Goal: Task Accomplishment & Management: Use online tool/utility

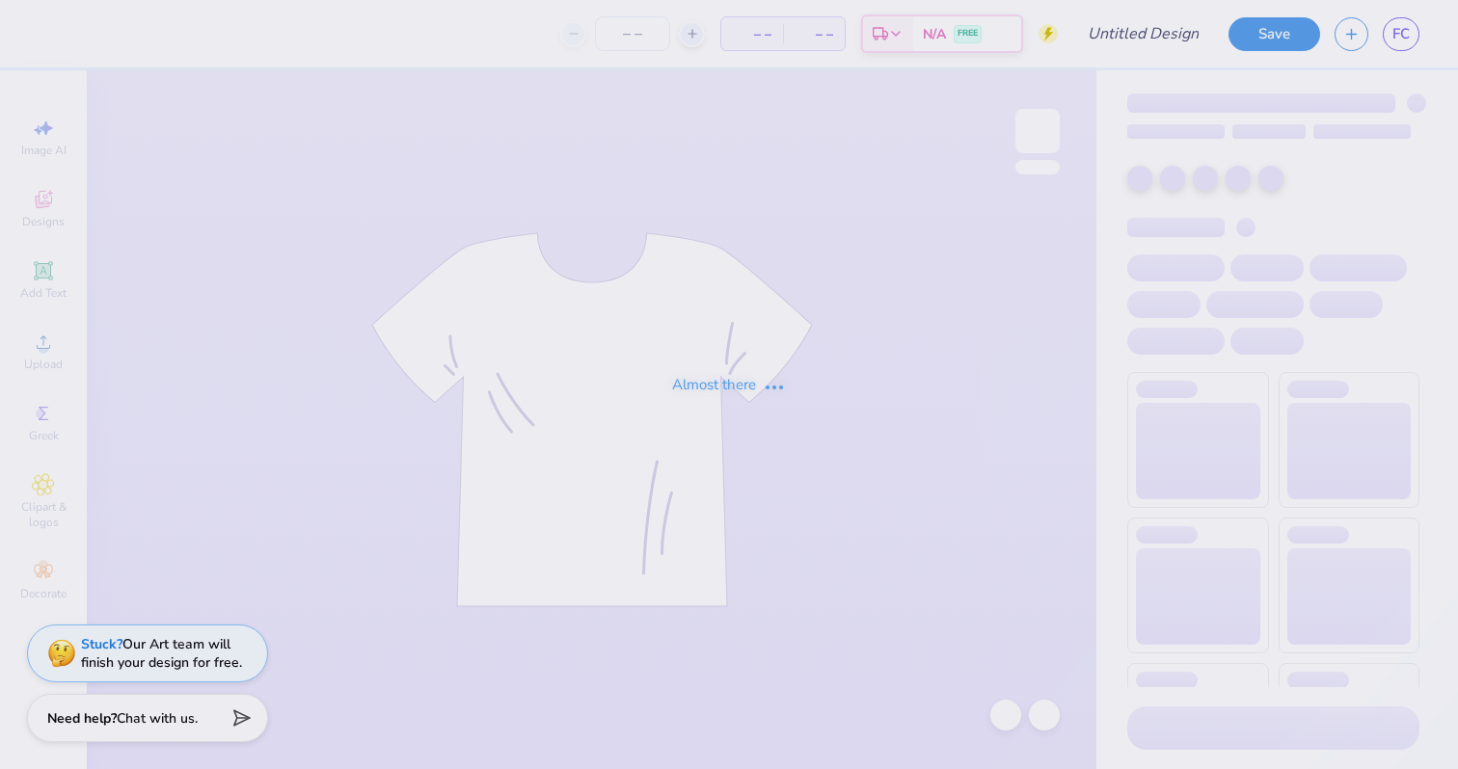
type input "Flannery Clausen : University of California, Berkeley"
type input "24"
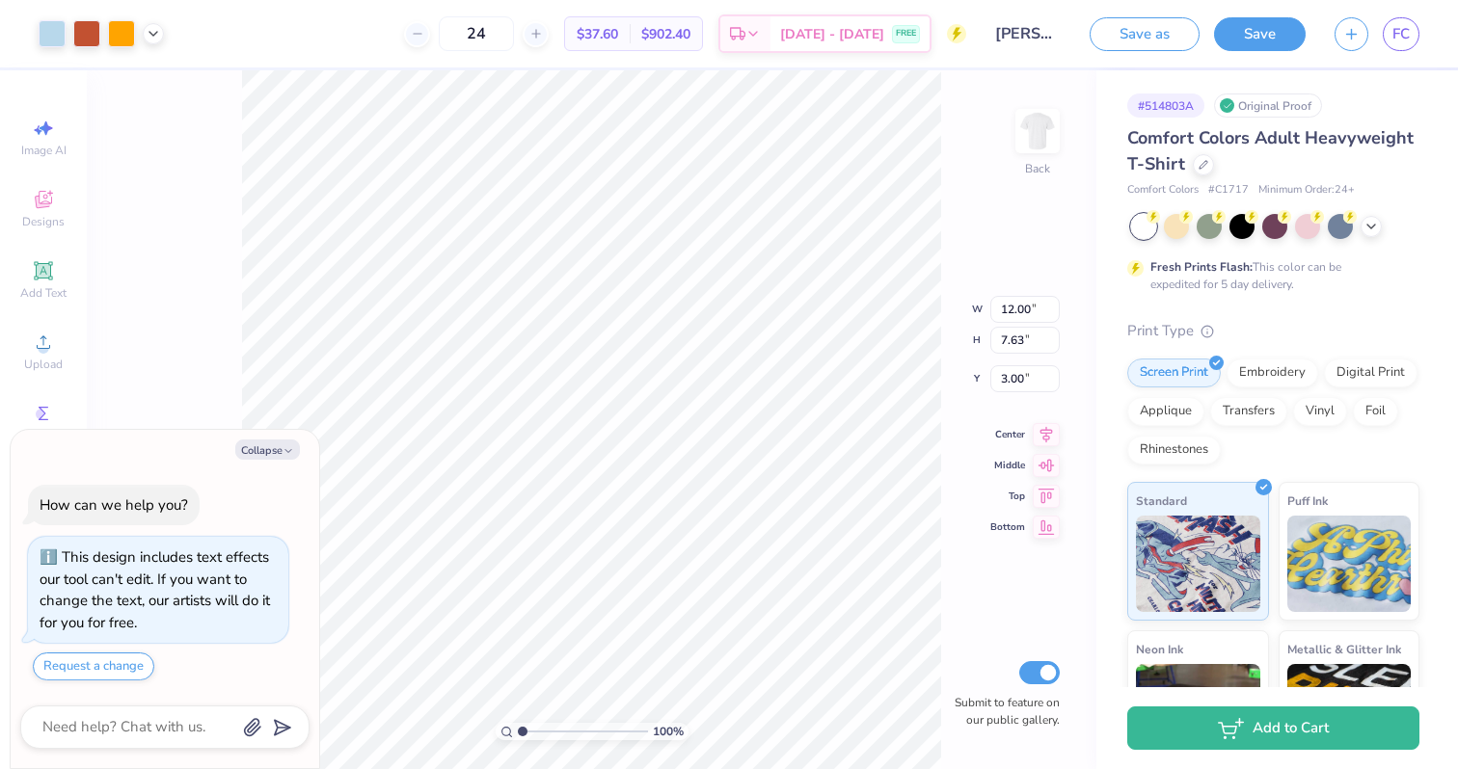
type textarea "x"
type input "0.15"
type input "0.31"
type input "6.45"
type textarea "x"
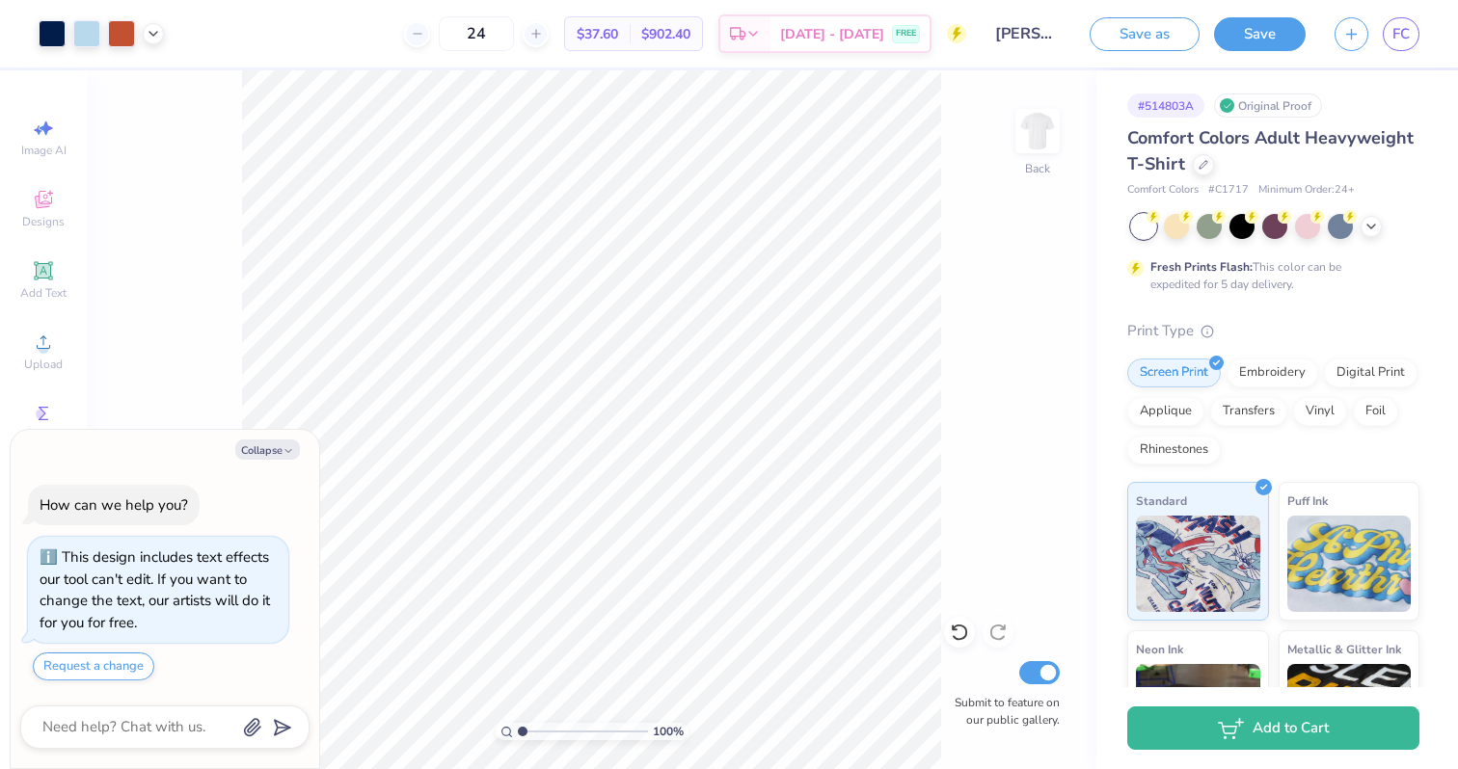
type input "1.67"
type textarea "x"
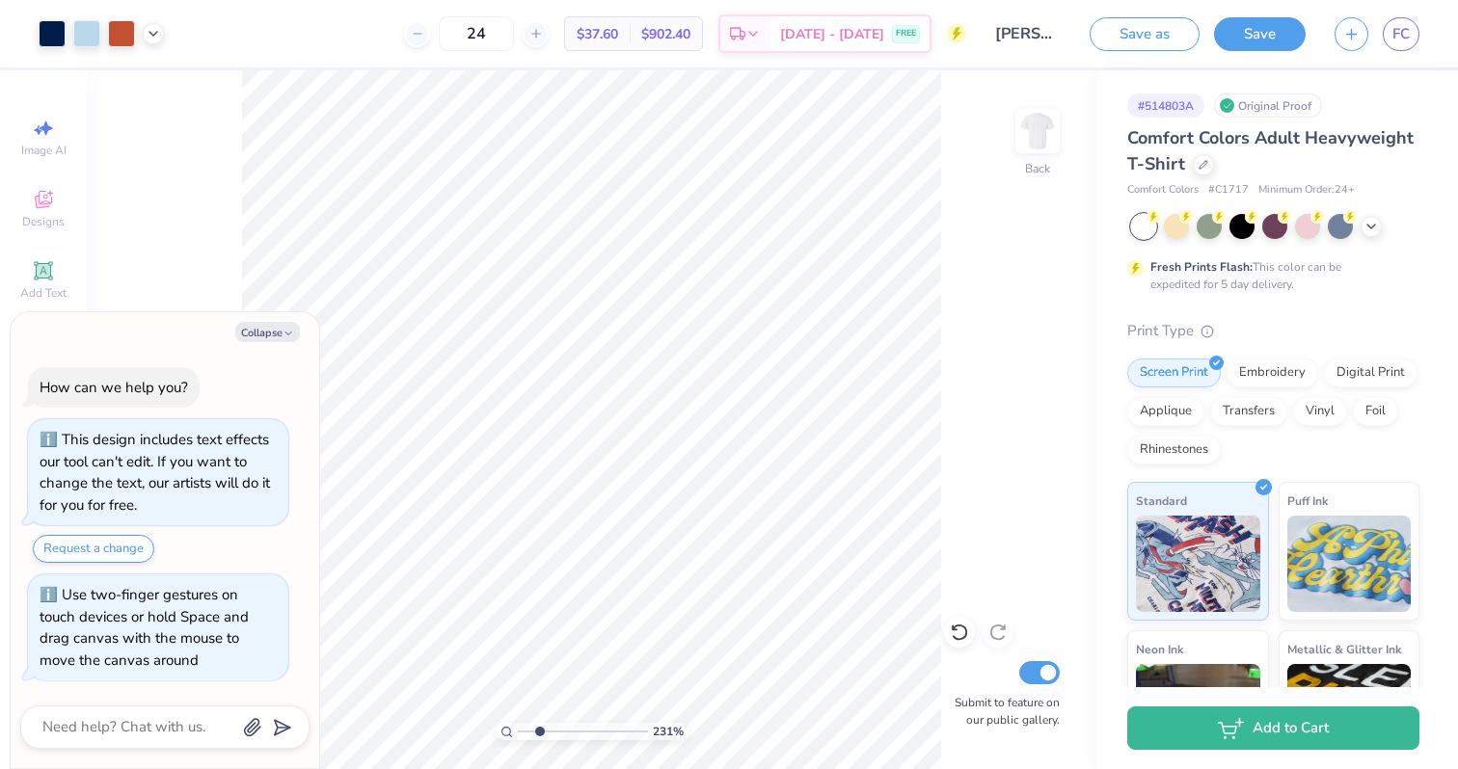
drag, startPoint x: 521, startPoint y: 734, endPoint x: 539, endPoint y: 733, distance: 18.3
type input "2.31"
click at [539, 733] on input "range" at bounding box center [583, 731] width 130 height 17
click at [952, 633] on icon at bounding box center [959, 632] width 19 height 19
click at [273, 331] on button "Collapse" at bounding box center [267, 332] width 65 height 20
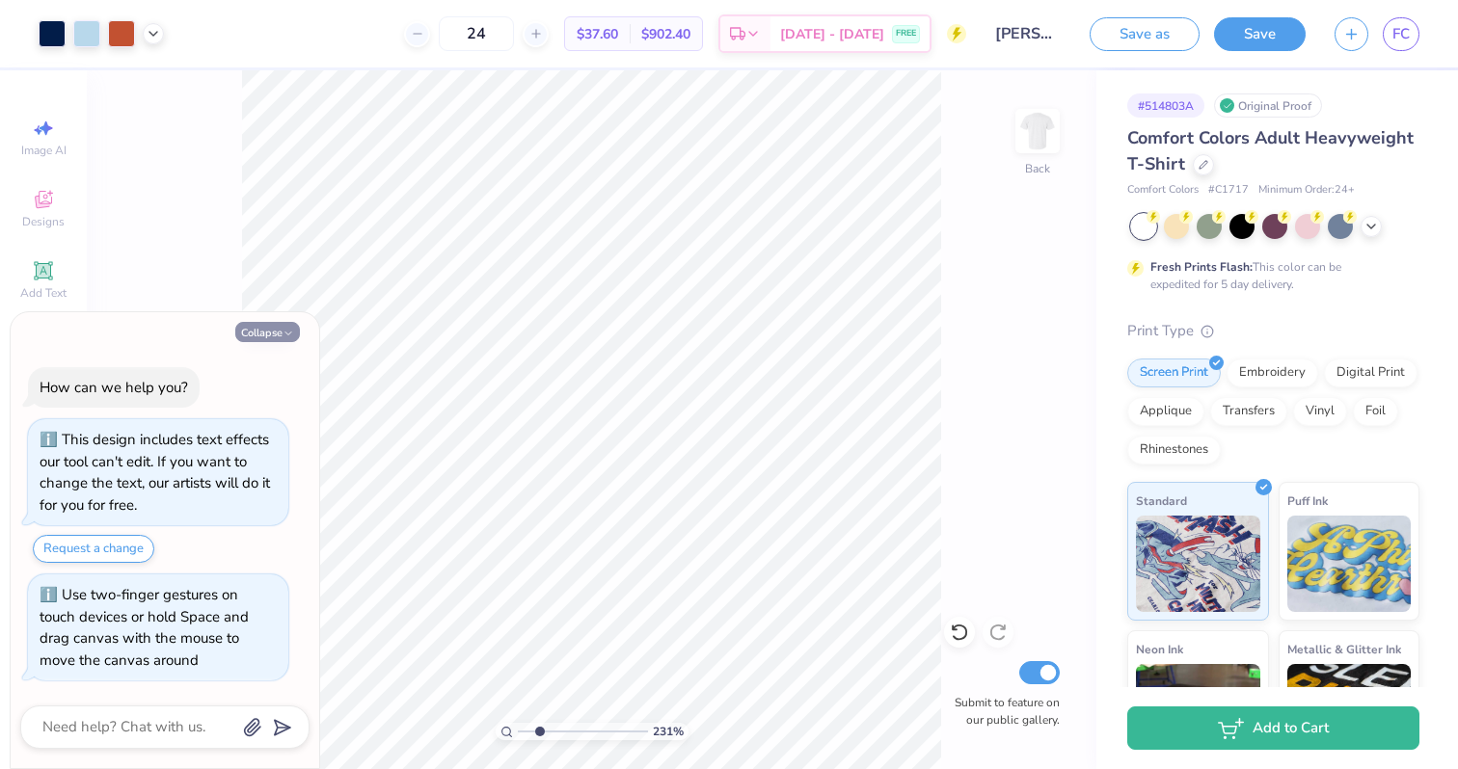
type textarea "x"
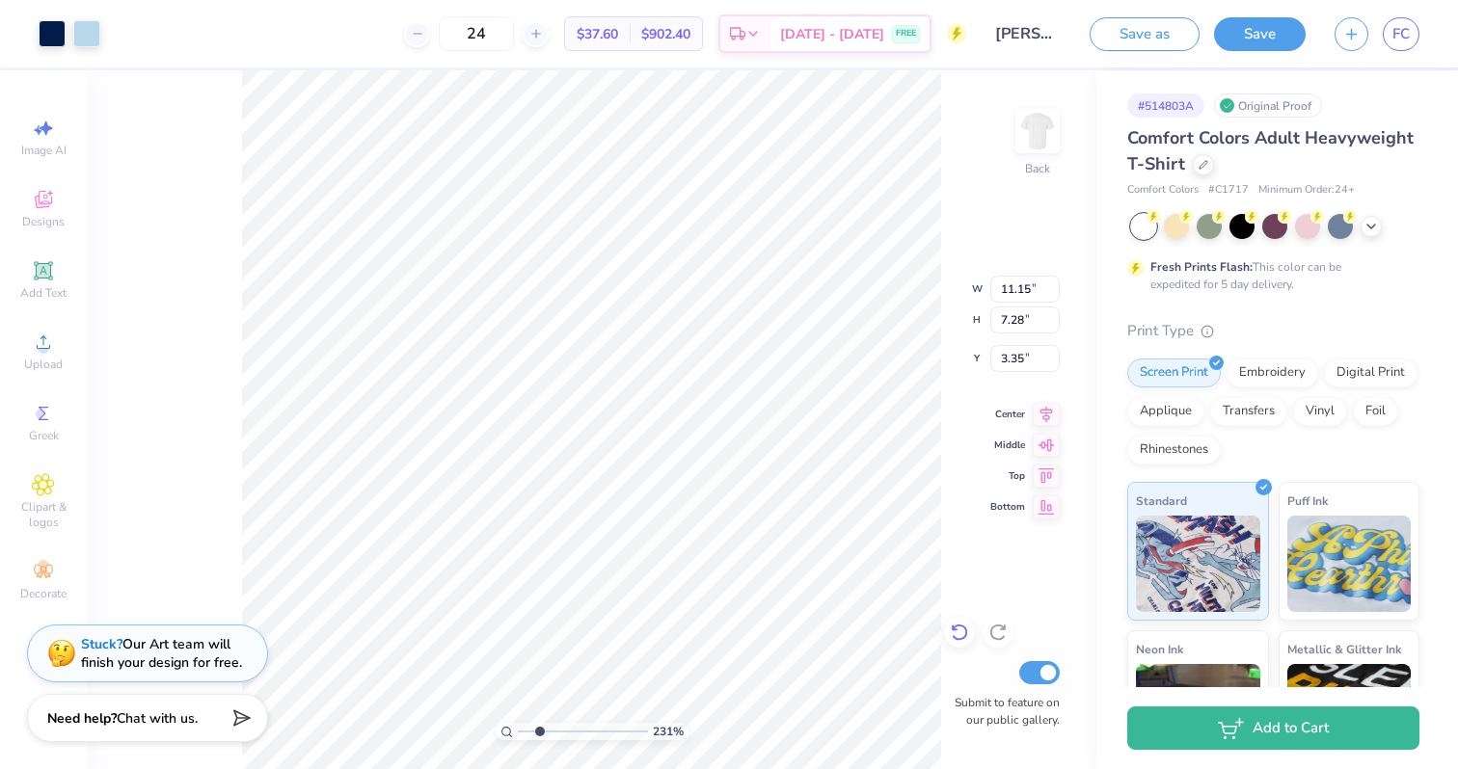
click at [958, 631] on icon at bounding box center [959, 632] width 19 height 19
click at [959, 632] on icon at bounding box center [959, 632] width 19 height 19
click at [958, 628] on icon at bounding box center [959, 632] width 19 height 19
drag, startPoint x: 537, startPoint y: 733, endPoint x: 490, endPoint y: 732, distance: 47.3
type input "1"
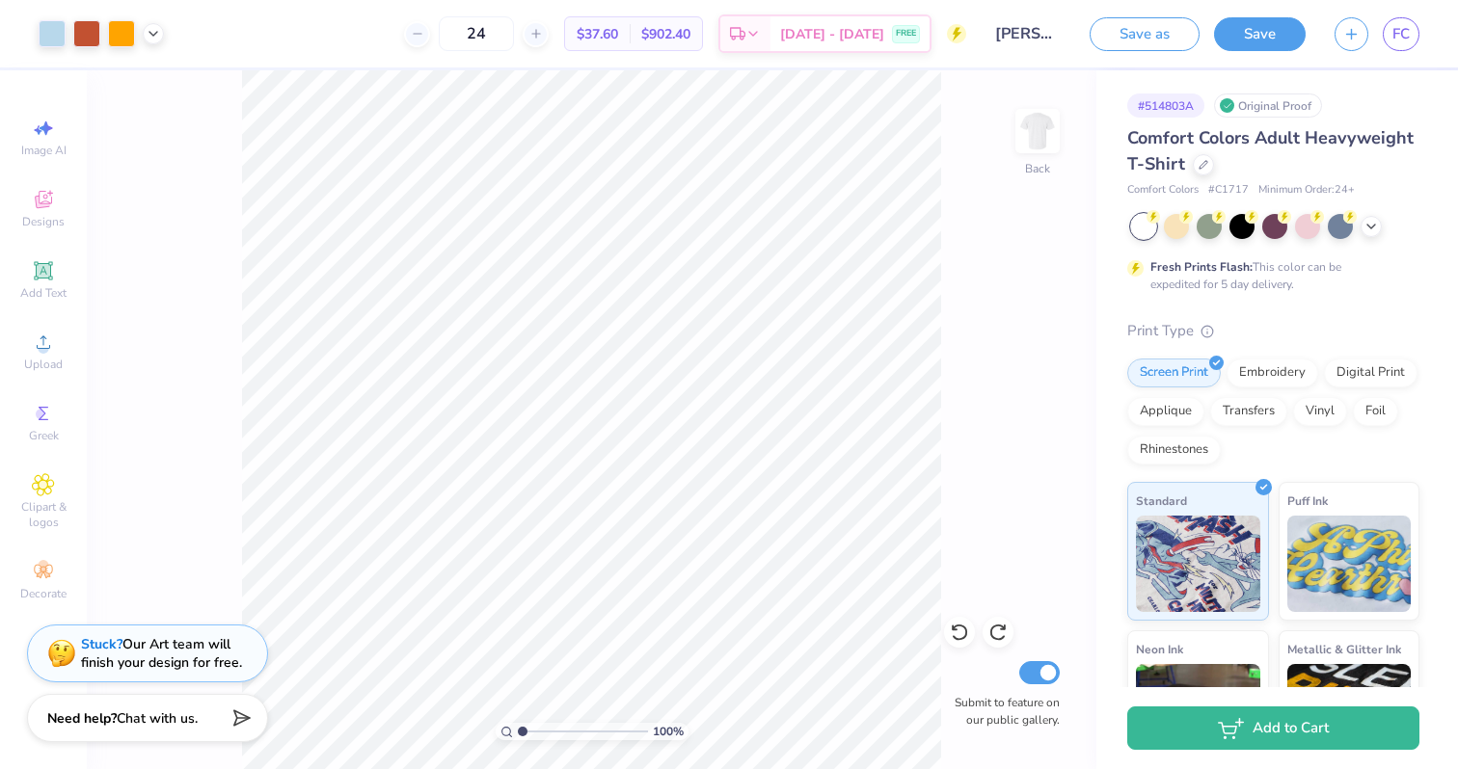
click at [518, 732] on input "range" at bounding box center [583, 731] width 130 height 17
click at [1021, 136] on img at bounding box center [1037, 131] width 77 height 77
click at [1035, 161] on img at bounding box center [1037, 131] width 77 height 77
click at [52, 326] on div "Upload" at bounding box center [43, 351] width 67 height 57
click at [61, 347] on div "Upload" at bounding box center [43, 351] width 67 height 57
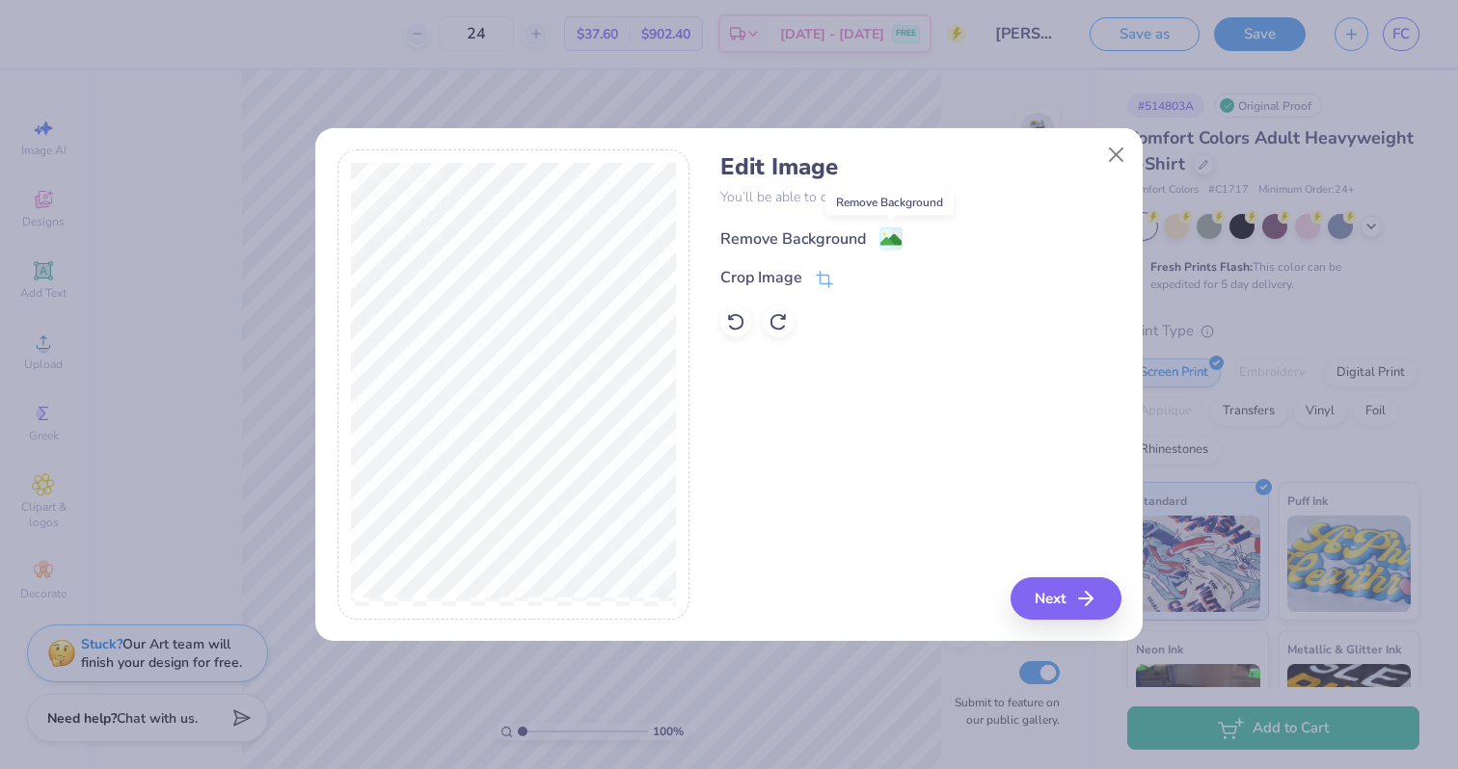
click at [886, 238] on image at bounding box center [890, 239] width 21 height 21
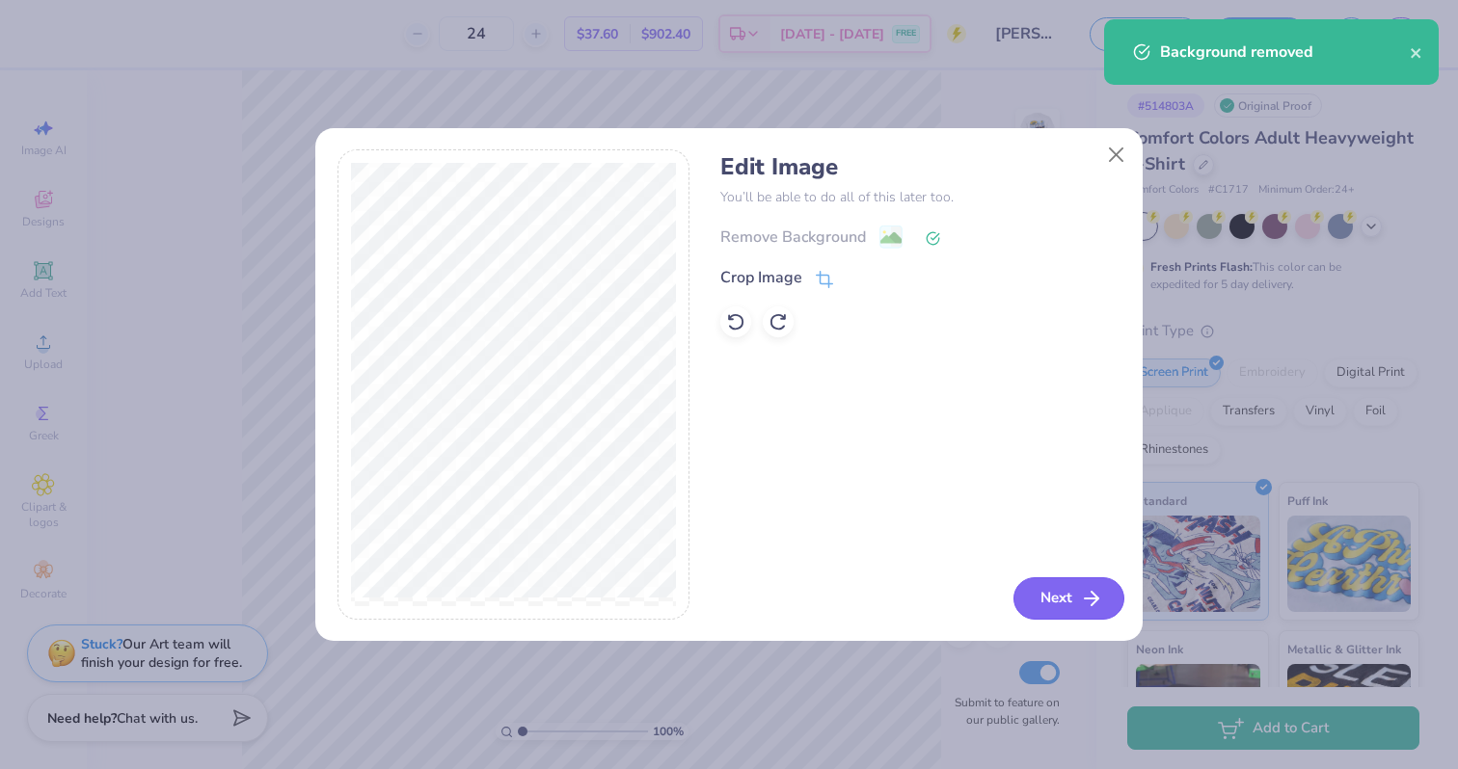
click at [1029, 599] on button "Next" at bounding box center [1068, 599] width 111 height 42
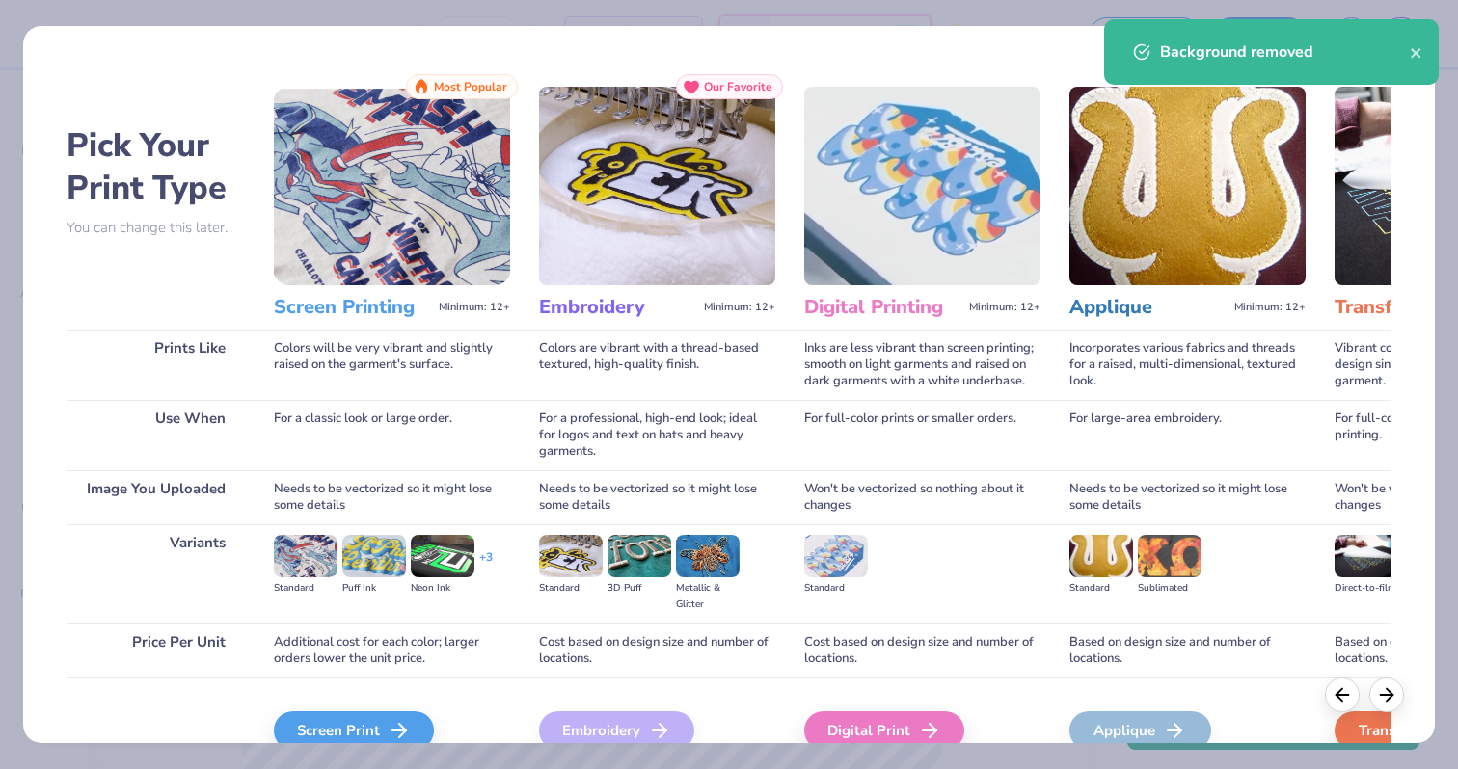
scroll to position [95, 0]
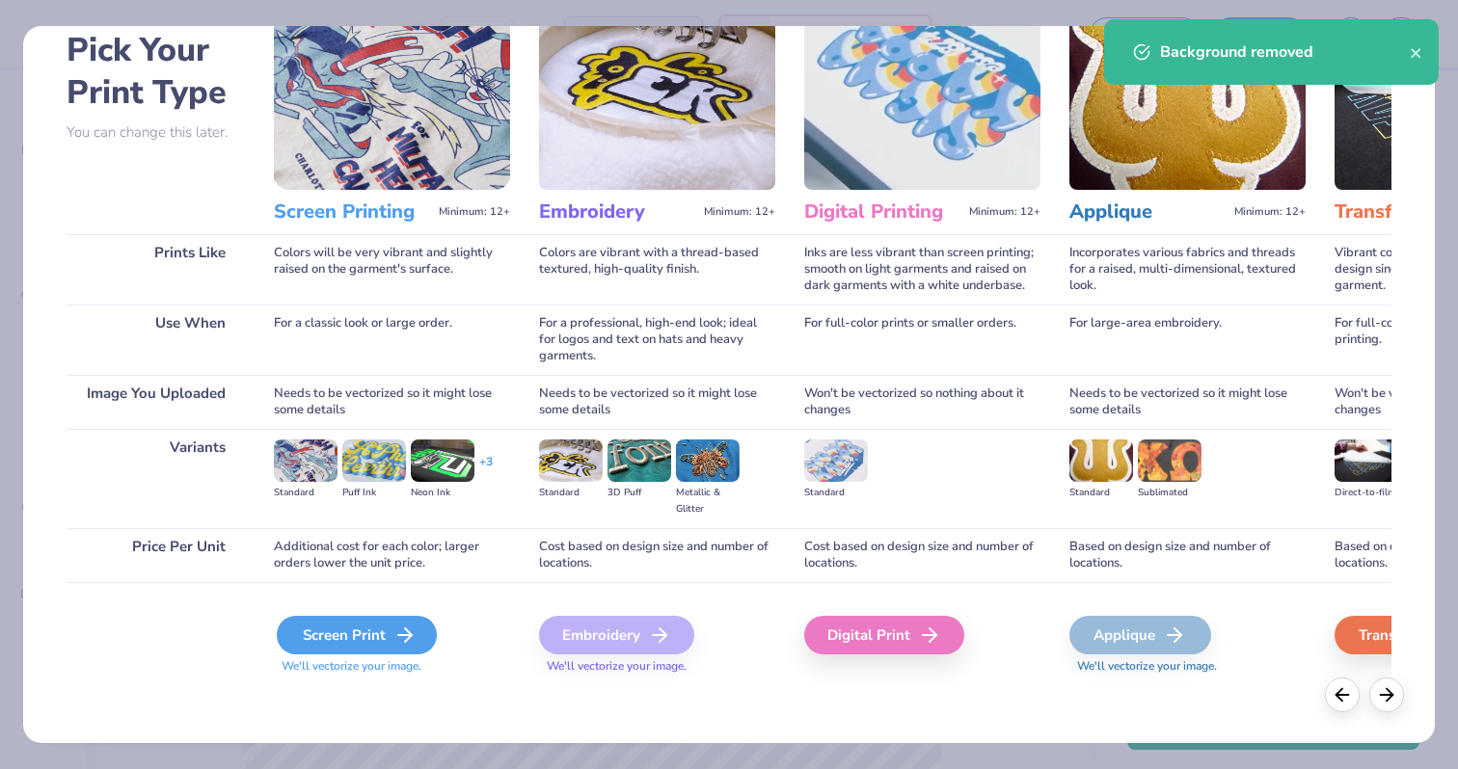
click at [390, 643] on div "Screen Print" at bounding box center [357, 635] width 160 height 39
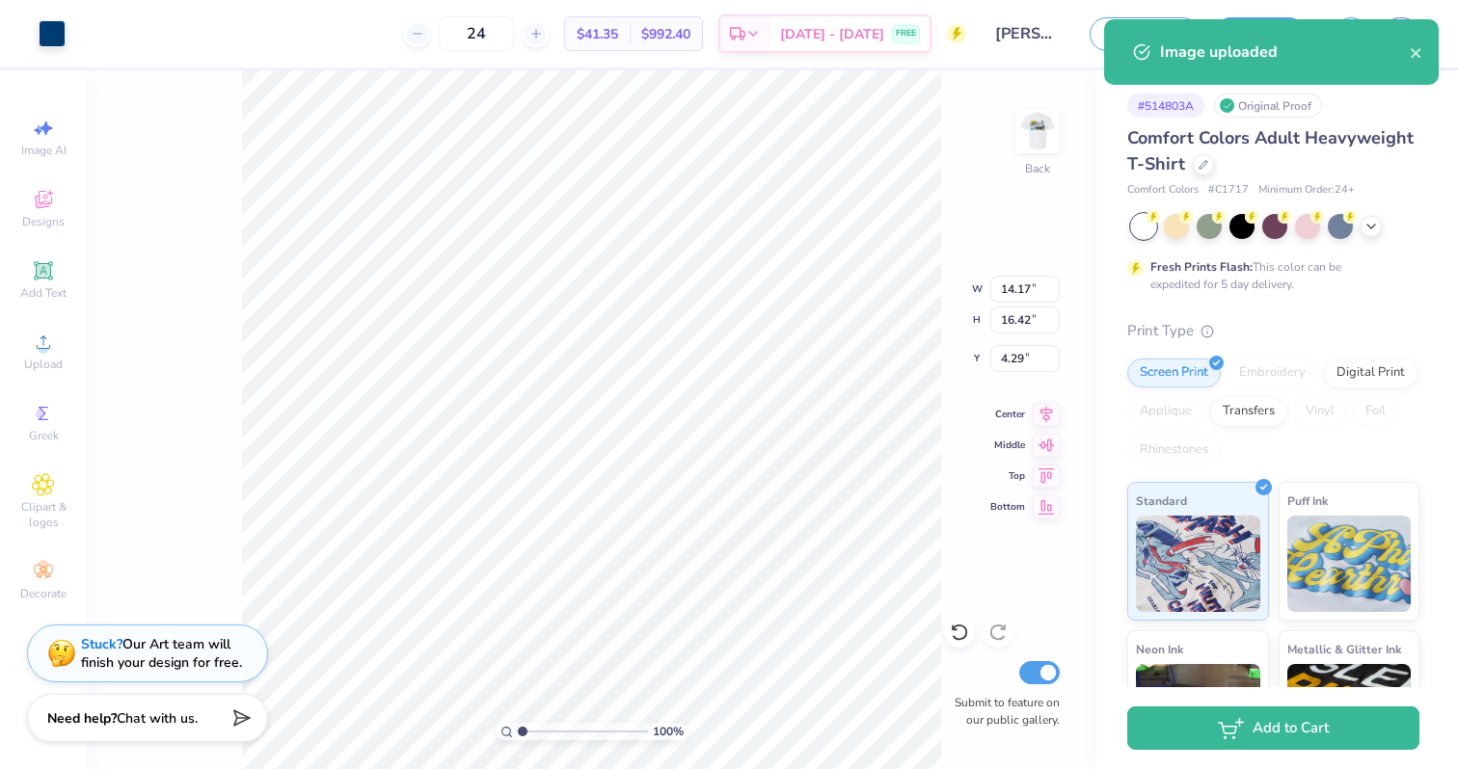
type input "4.05"
type input "4.69"
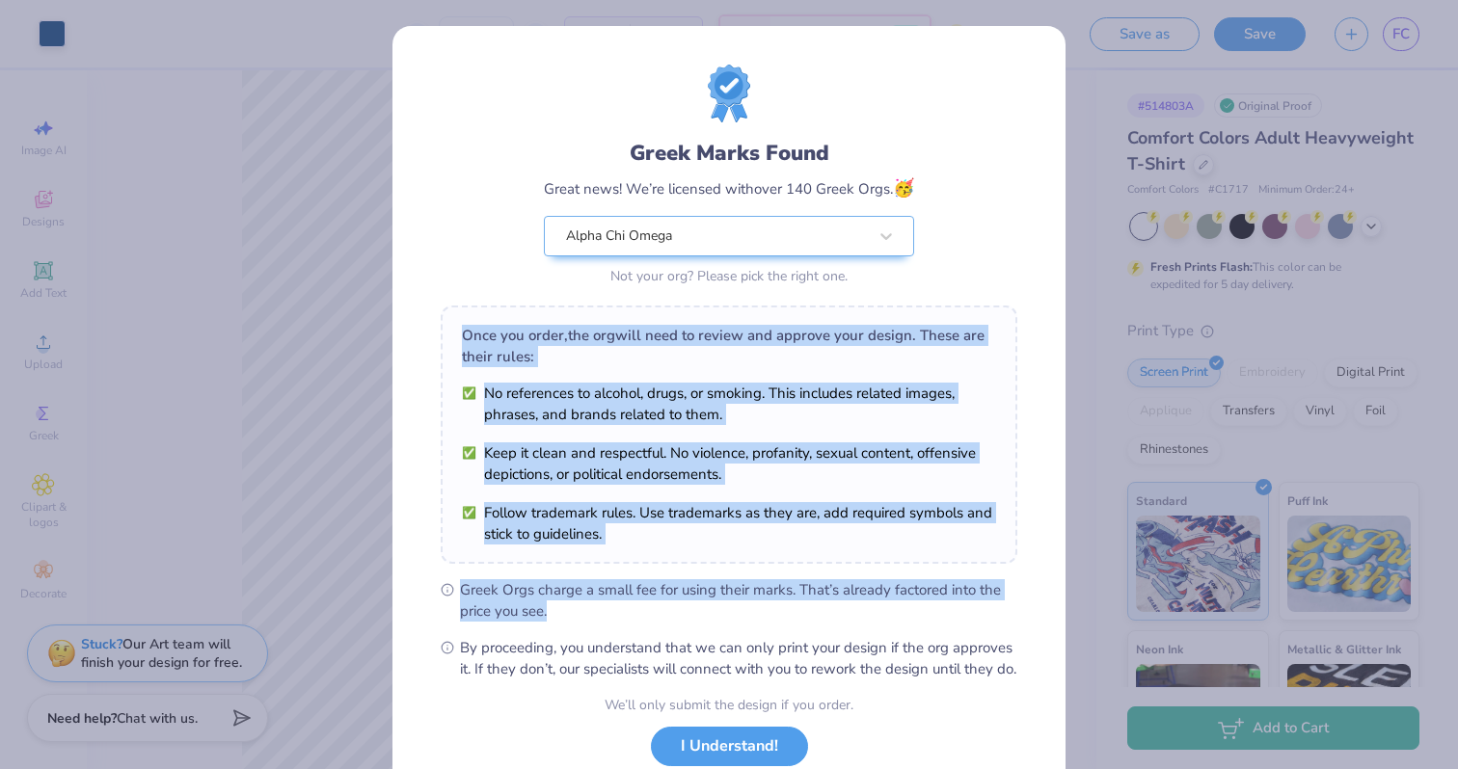
drag, startPoint x: 697, startPoint y: 574, endPoint x: 678, endPoint y: 296, distance: 278.3
click at [678, 296] on div "Greek Marks Found Great news! We’re licensed with over 140 Greek Orgs. 🥳 Alpha …" at bounding box center [729, 372] width 577 height 615
click at [682, 304] on div "Greek Marks Found Great news! We’re licensed with over 140 Greek Orgs. 🥳 Alpha …" at bounding box center [729, 372] width 577 height 615
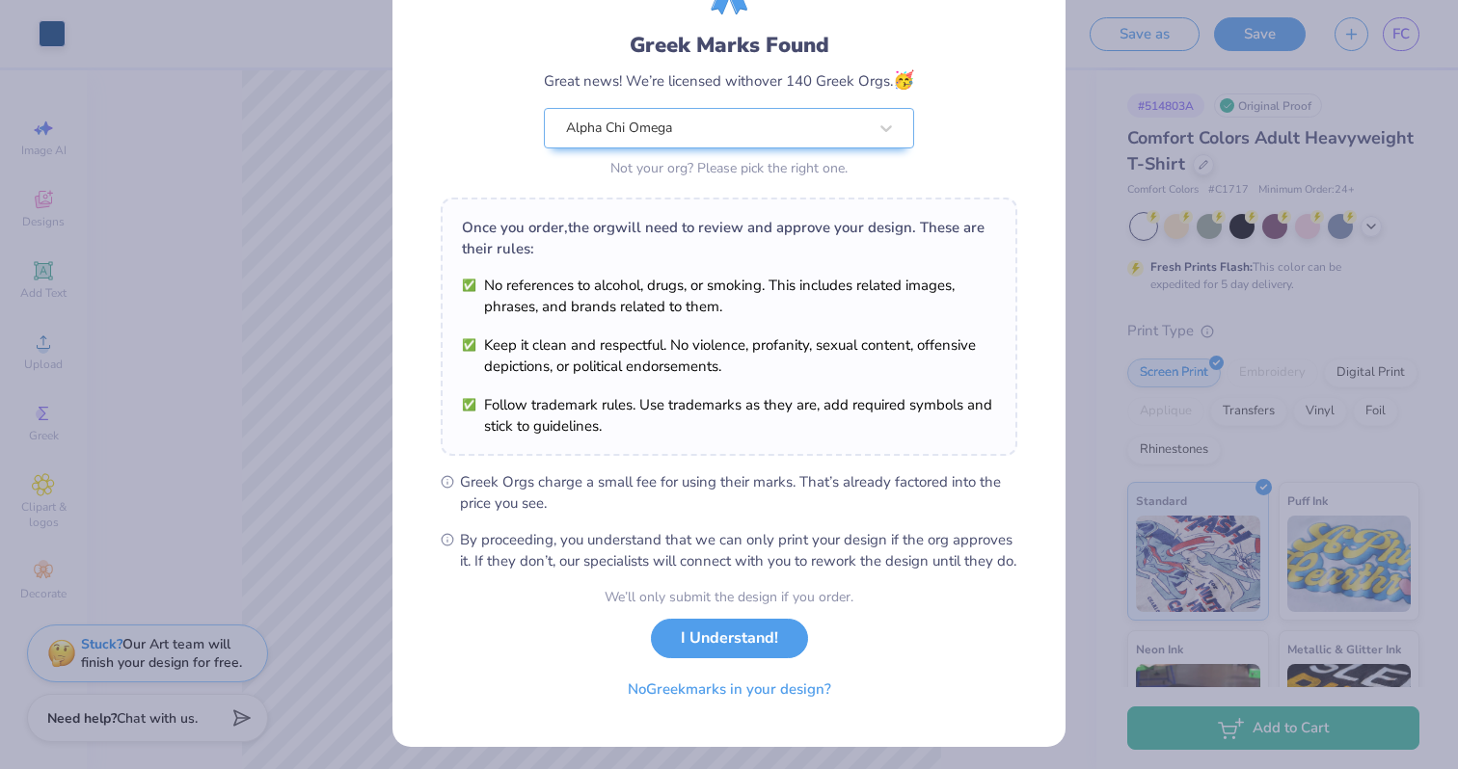
scroll to position [109, 0]
click at [726, 653] on button "I Understand!" at bounding box center [729, 633] width 157 height 40
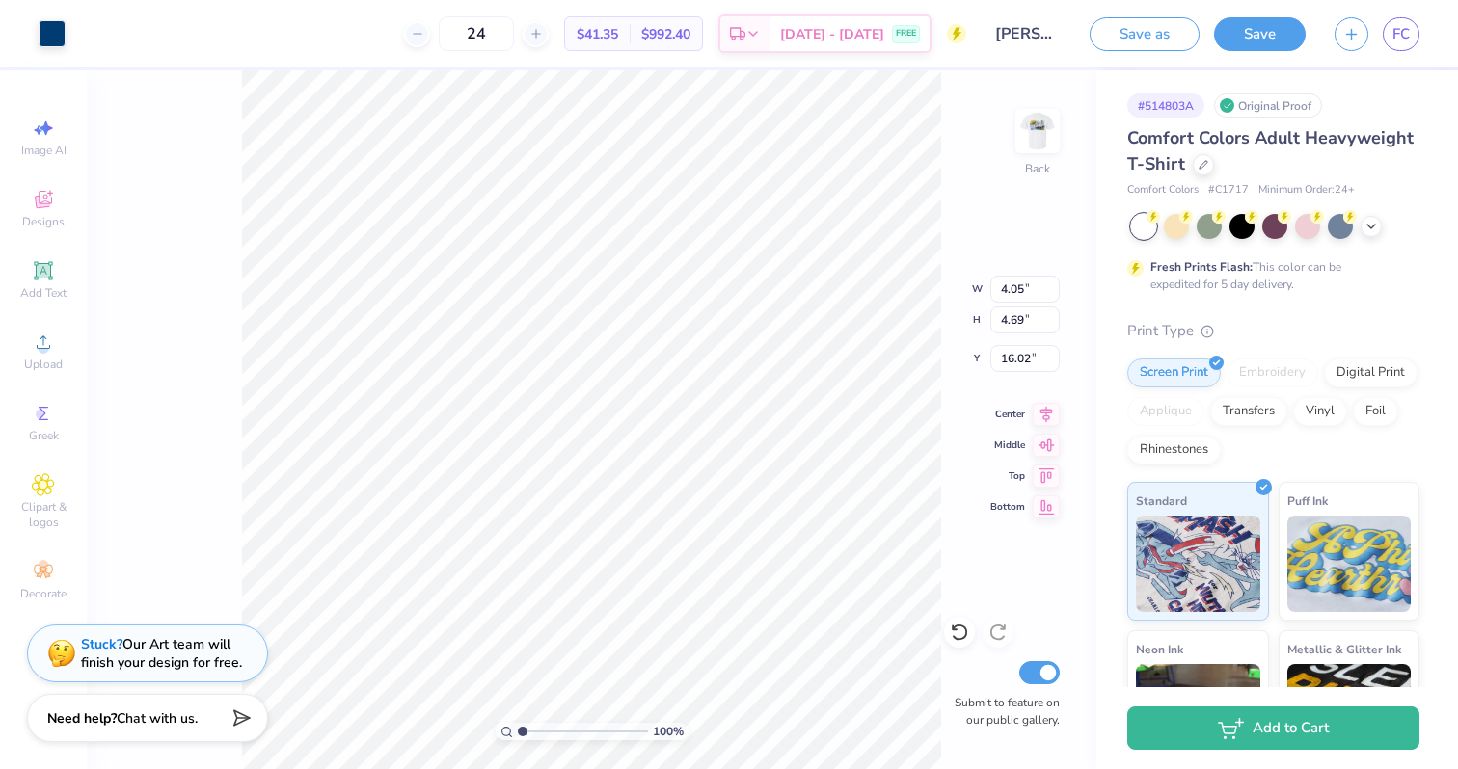
type input "3.00"
click at [1035, 143] on img at bounding box center [1037, 131] width 77 height 77
click at [150, 26] on icon at bounding box center [153, 31] width 15 height 15
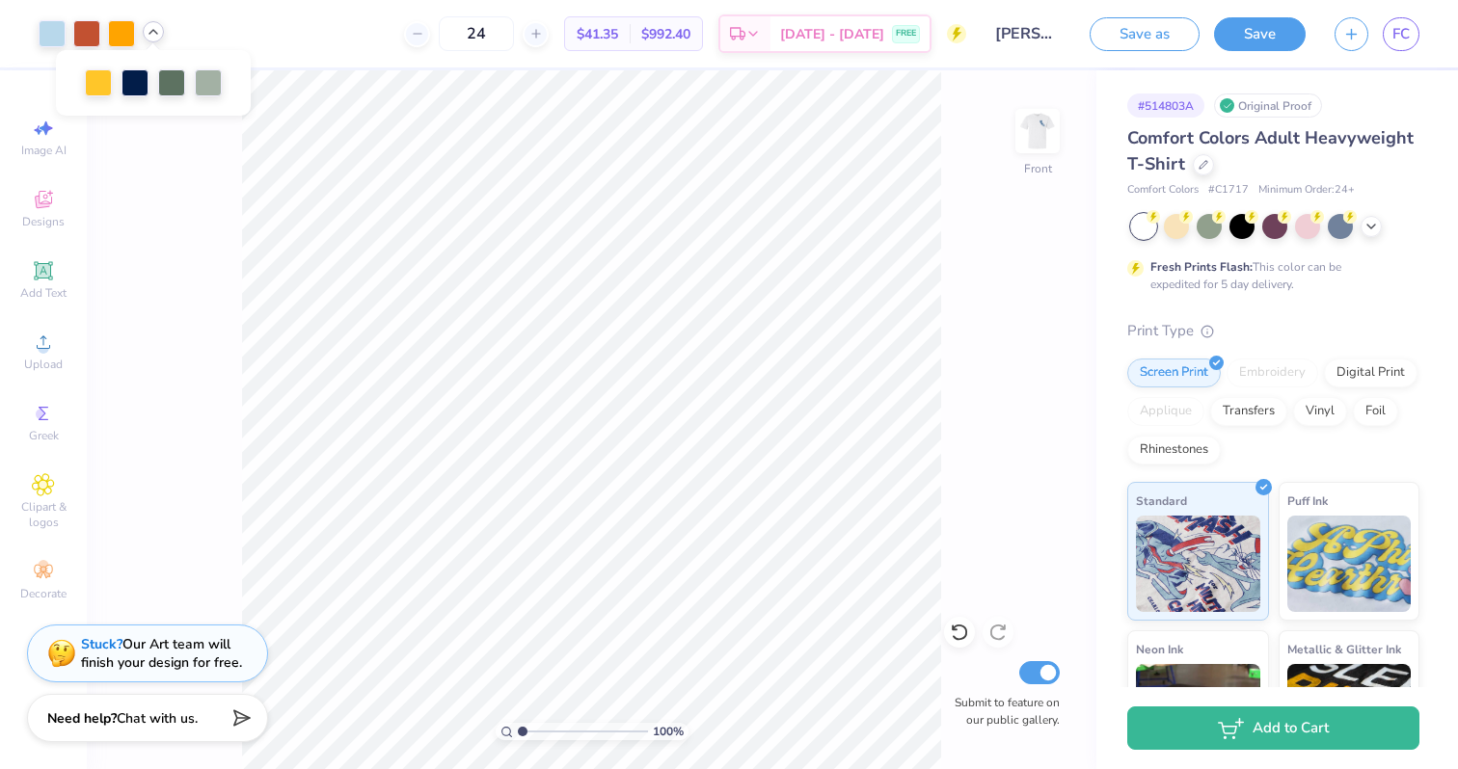
drag, startPoint x: 512, startPoint y: 39, endPoint x: 459, endPoint y: 39, distance: 53.0
click at [459, 39] on div "24" at bounding box center [476, 33] width 145 height 35
type input "60"
click at [159, 31] on icon at bounding box center [153, 31] width 15 height 15
drag, startPoint x: 518, startPoint y: 729, endPoint x: 582, endPoint y: 721, distance: 65.1
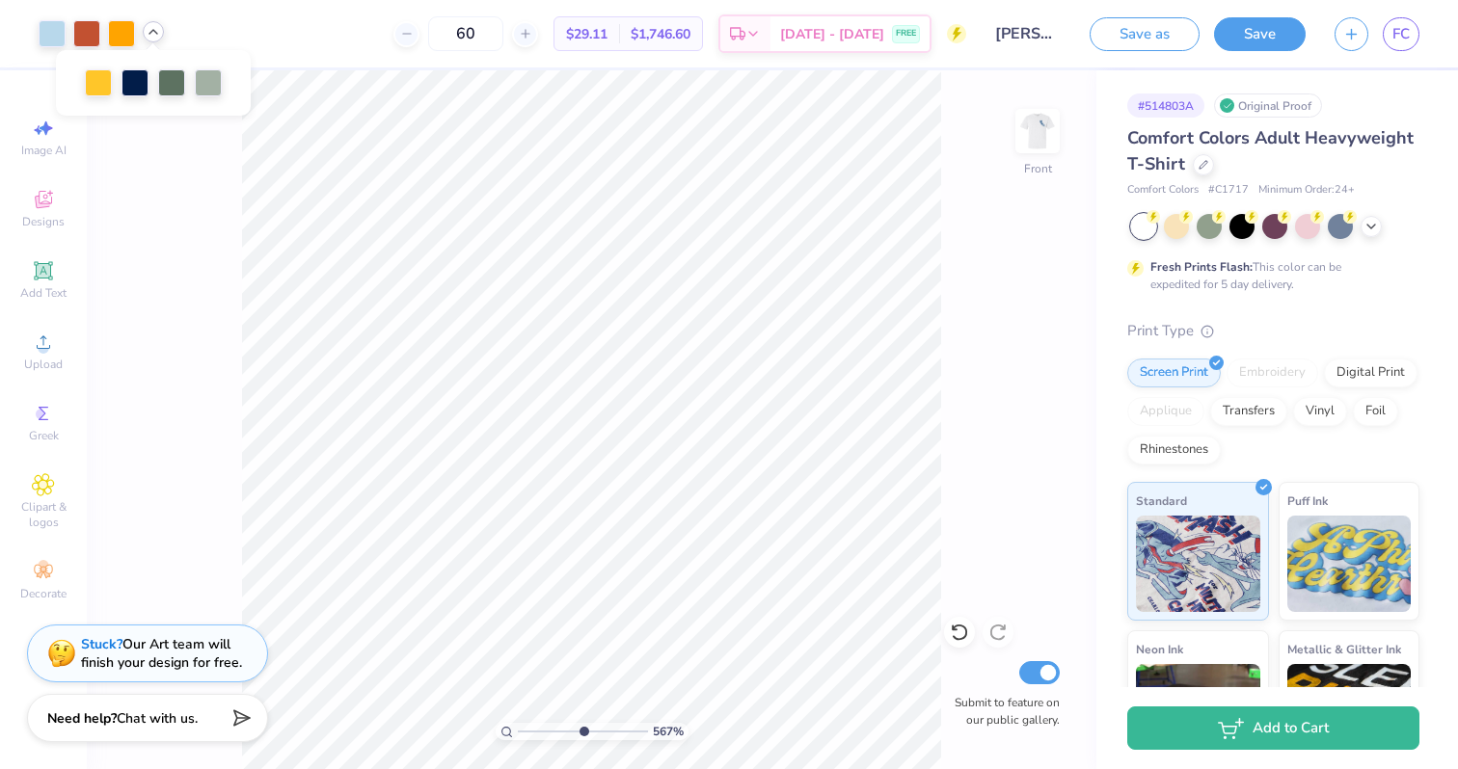
click at [582, 723] on input "range" at bounding box center [583, 731] width 130 height 17
drag, startPoint x: 580, startPoint y: 731, endPoint x: 471, endPoint y: 725, distance: 110.1
click at [518, 725] on input "range" at bounding box center [583, 731] width 130 height 17
click at [1048, 122] on img at bounding box center [1037, 131] width 77 height 77
click at [1044, 131] on img at bounding box center [1037, 131] width 39 height 39
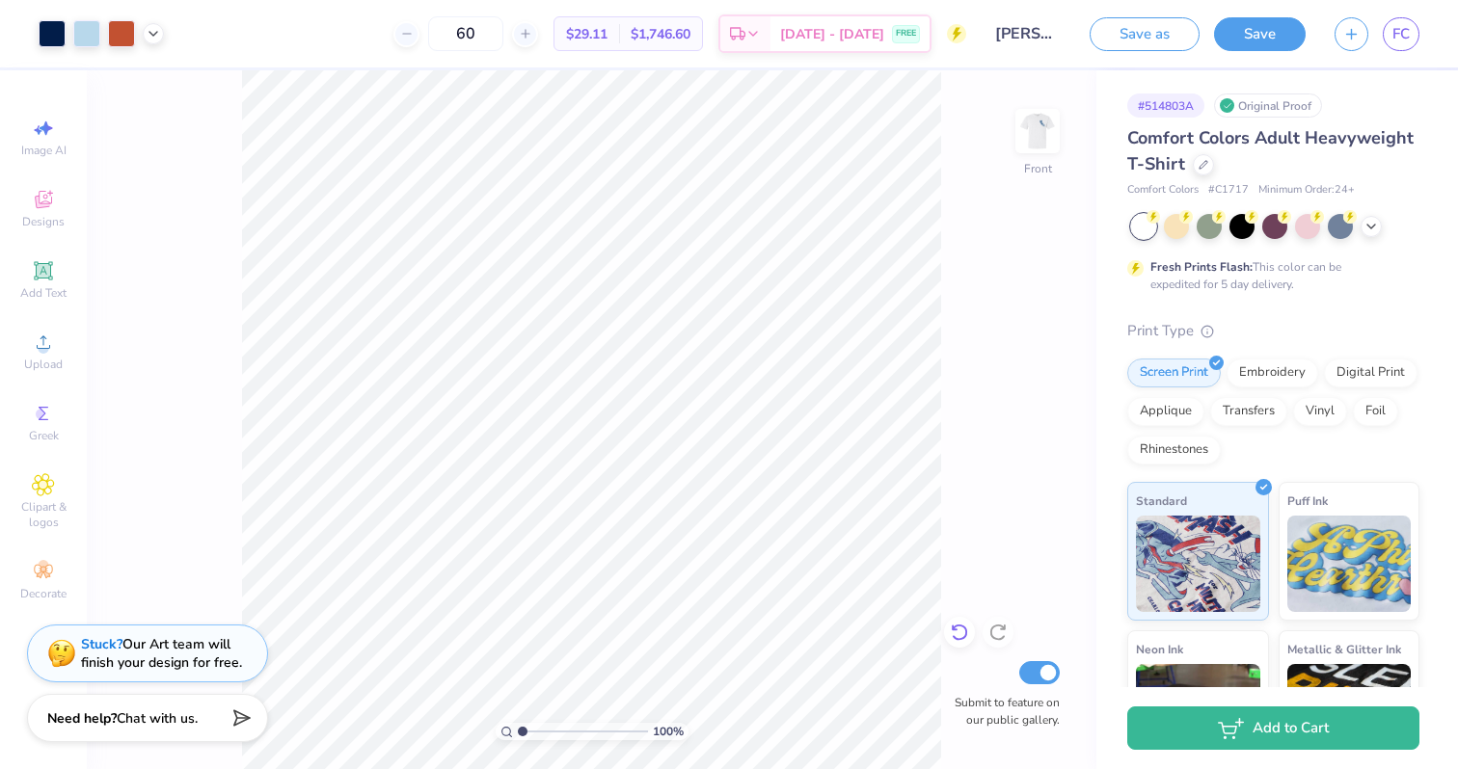
click at [955, 627] on icon at bounding box center [959, 633] width 16 height 17
click at [1365, 229] on icon at bounding box center [1370, 224] width 15 height 15
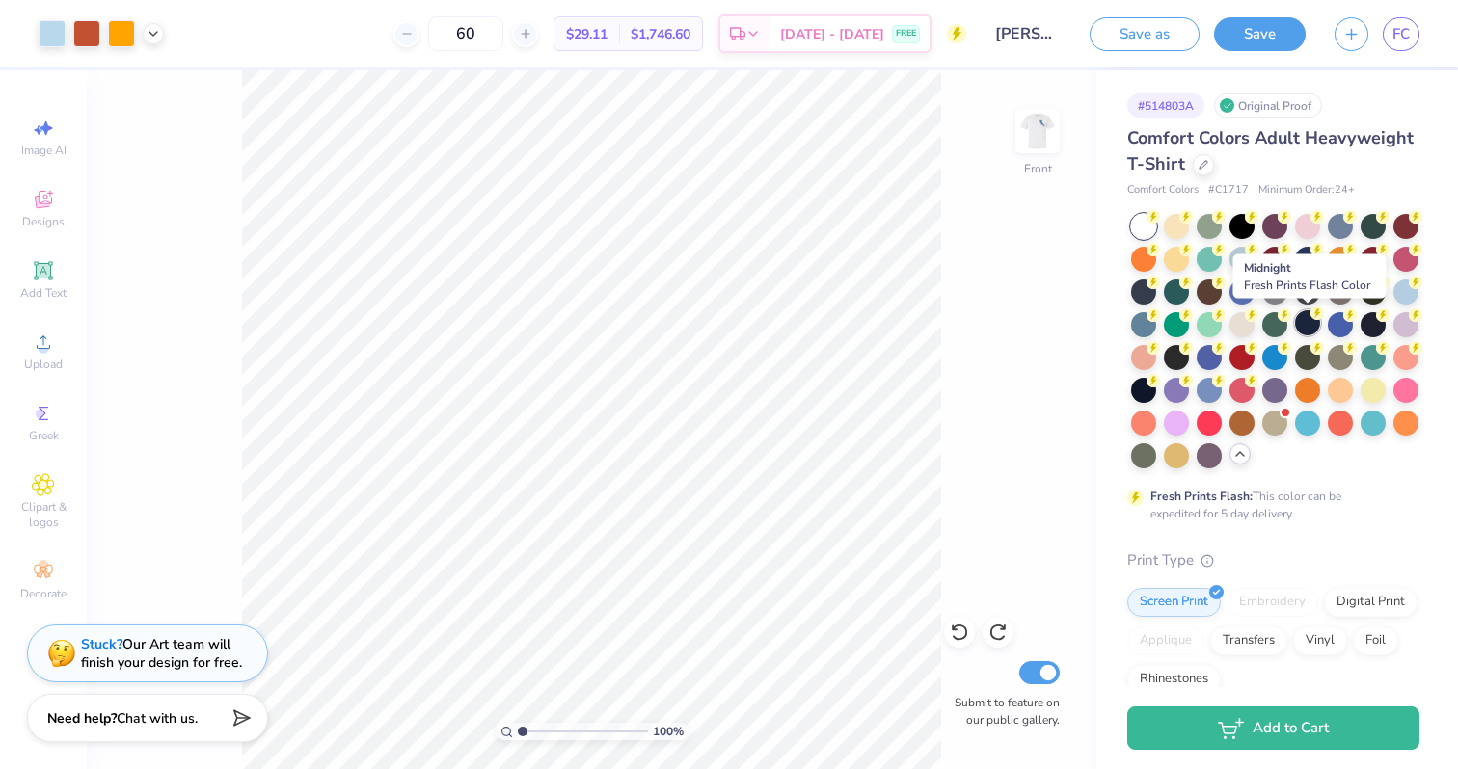
click at [1311, 328] on div at bounding box center [1307, 322] width 25 height 25
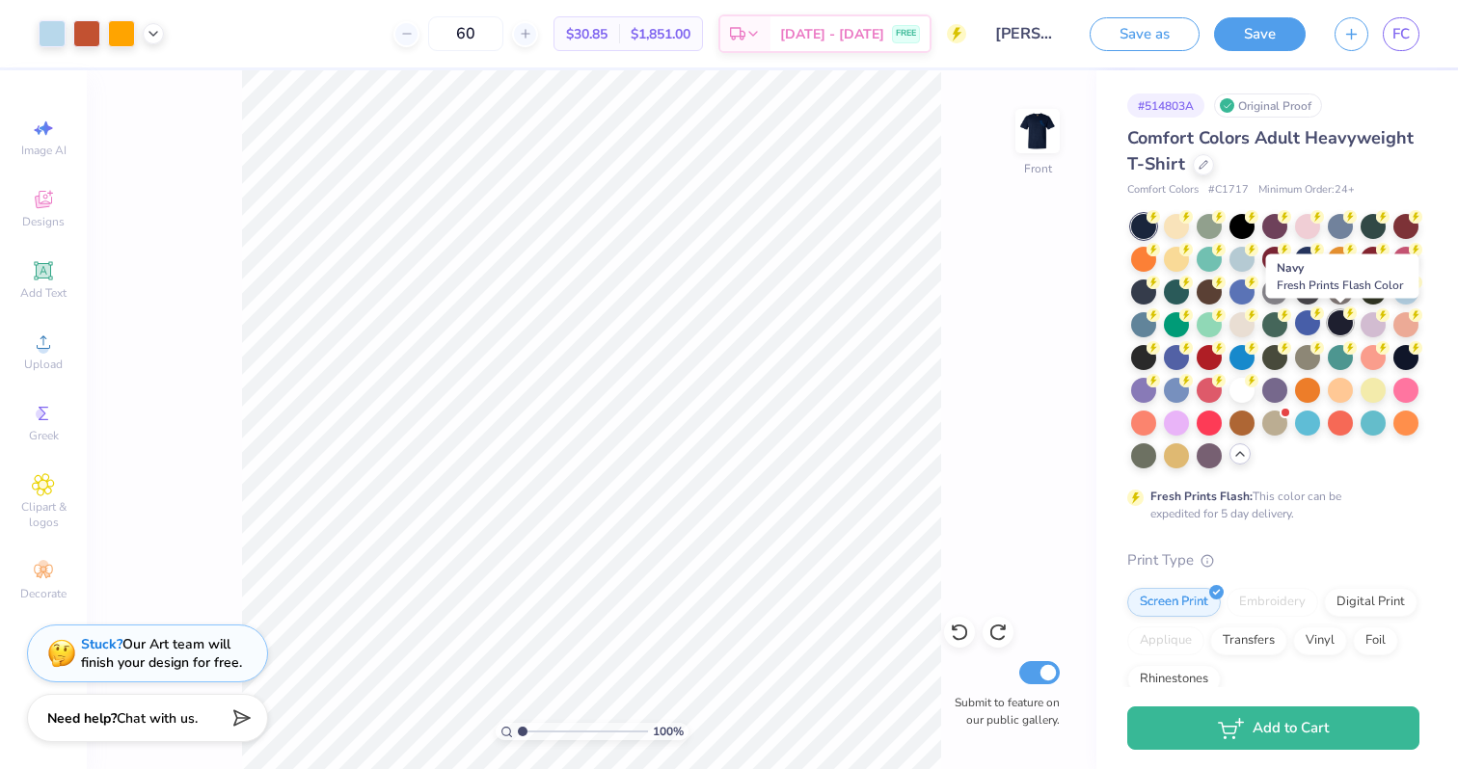
click at [1336, 328] on div at bounding box center [1340, 322] width 25 height 25
click at [1240, 384] on div at bounding box center [1241, 388] width 25 height 25
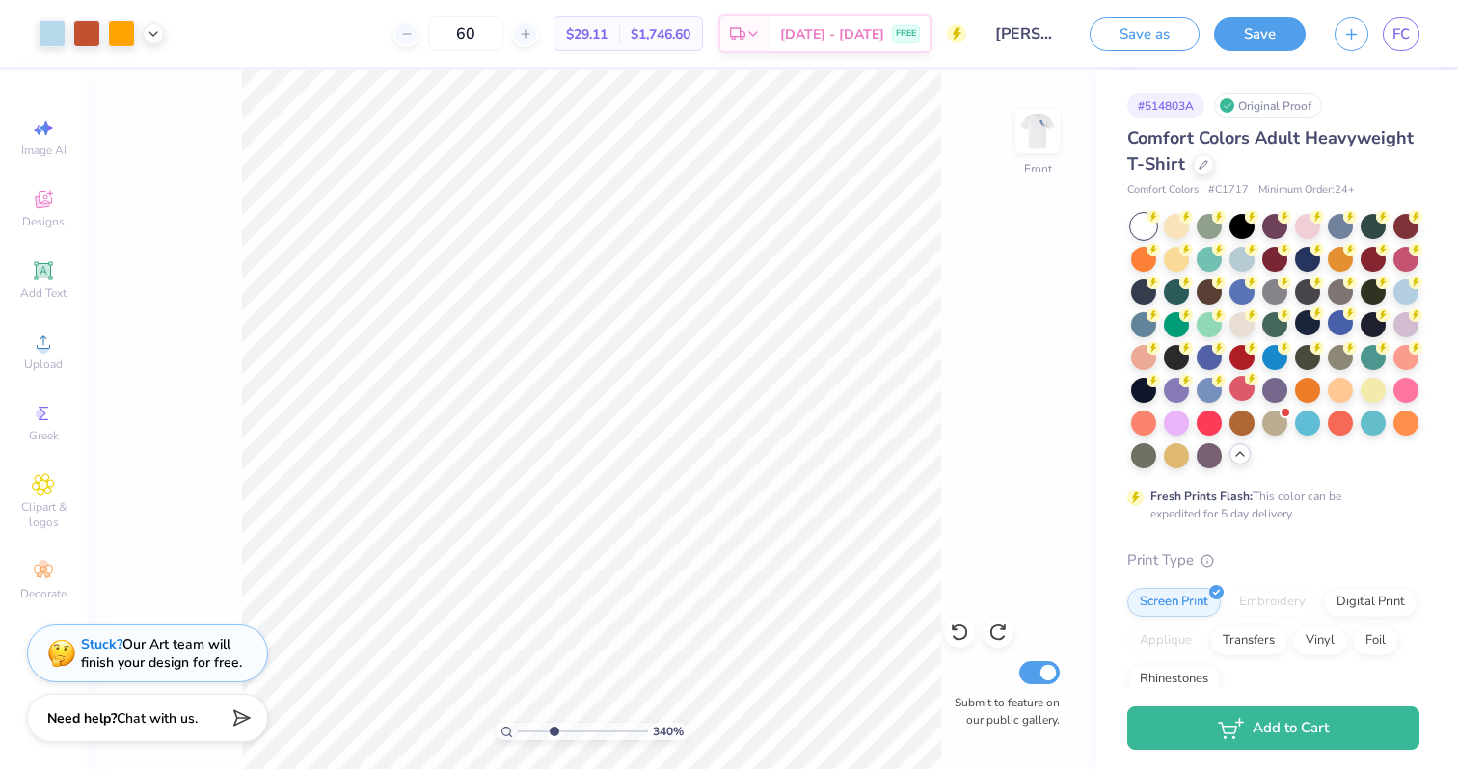
drag, startPoint x: 523, startPoint y: 727, endPoint x: 552, endPoint y: 722, distance: 30.3
click at [552, 723] on input "range" at bounding box center [583, 731] width 130 height 17
click at [531, 729] on input "range" at bounding box center [583, 731] width 130 height 17
click at [156, 29] on icon at bounding box center [153, 31] width 15 height 15
click at [131, 87] on div at bounding box center [134, 80] width 27 height 27
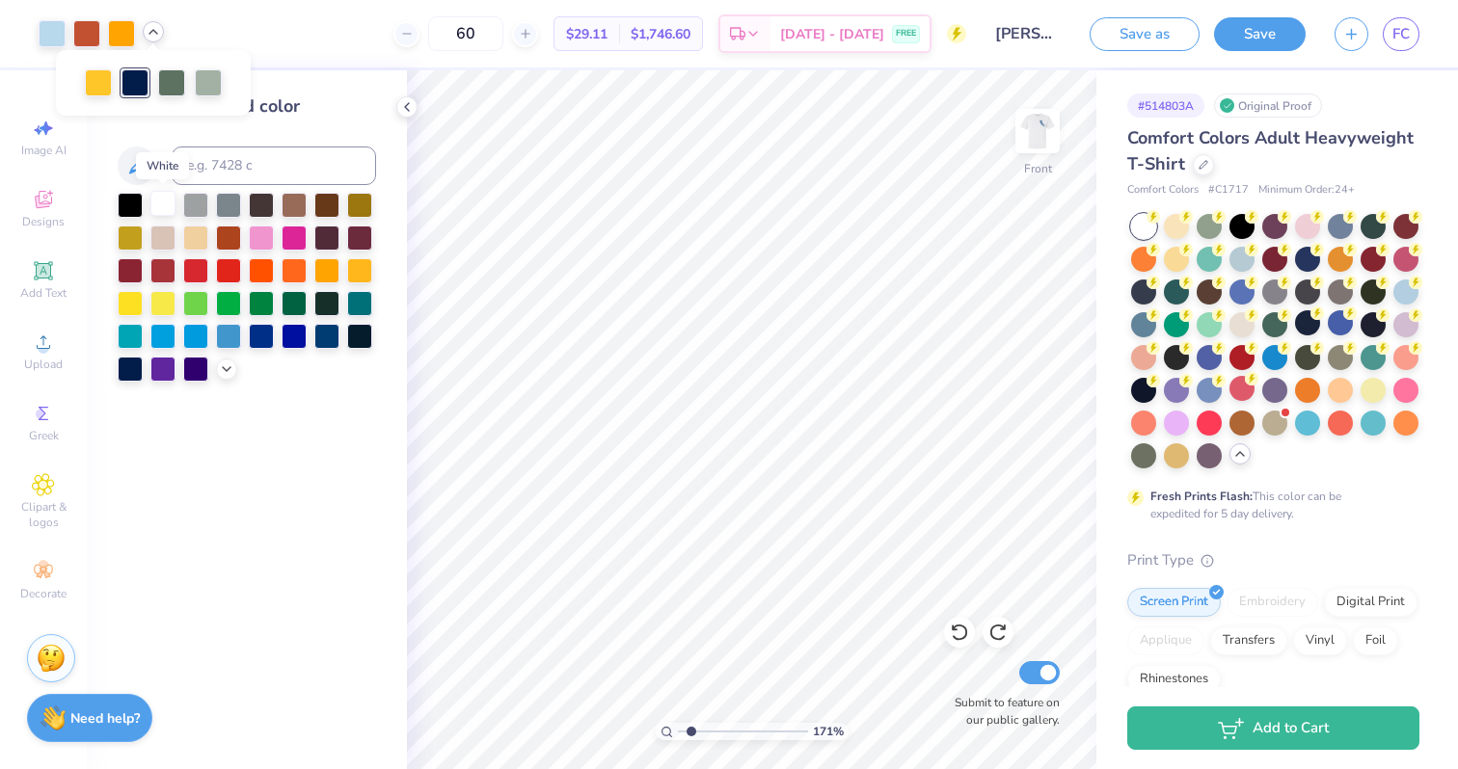
click at [163, 194] on div at bounding box center [162, 203] width 25 height 25
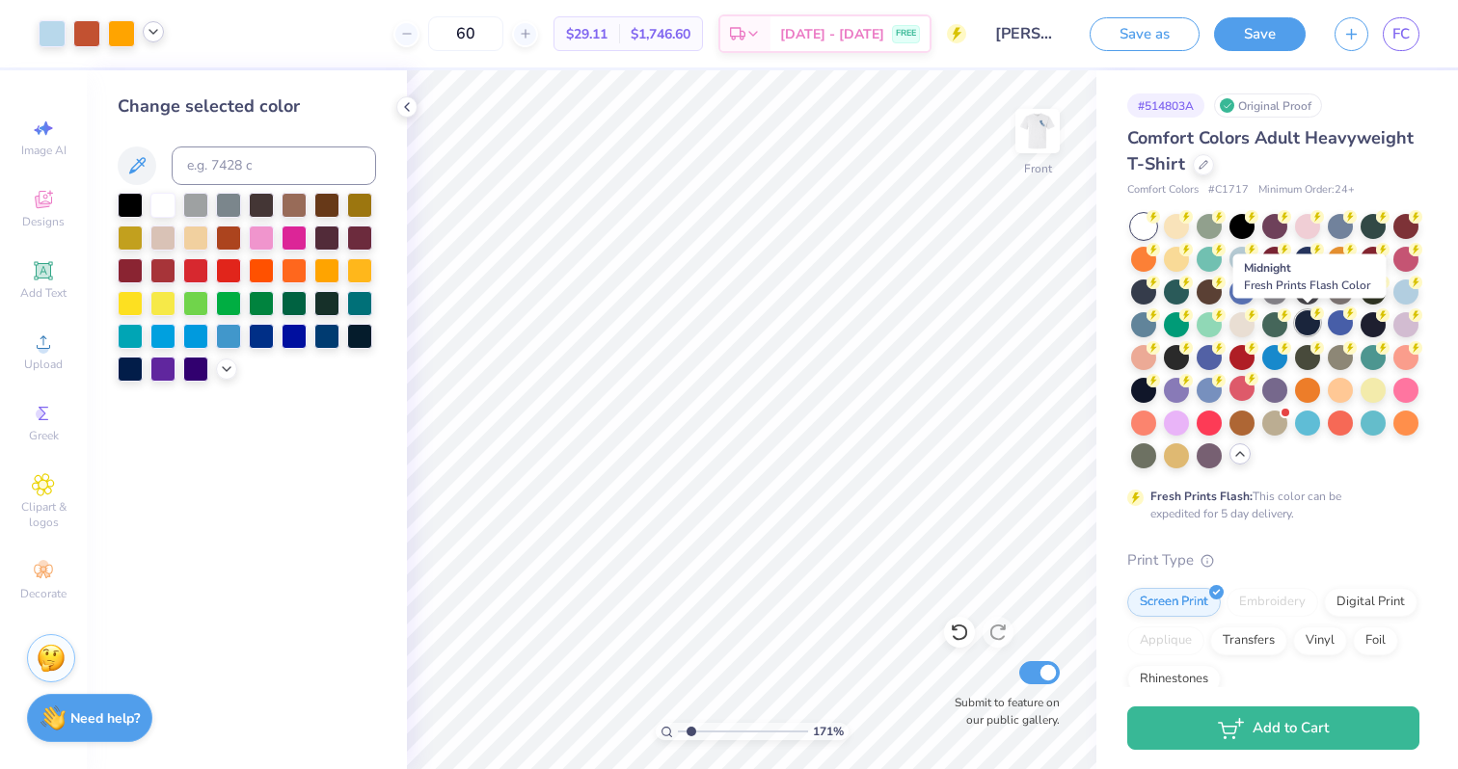
click at [1303, 322] on div at bounding box center [1307, 322] width 25 height 25
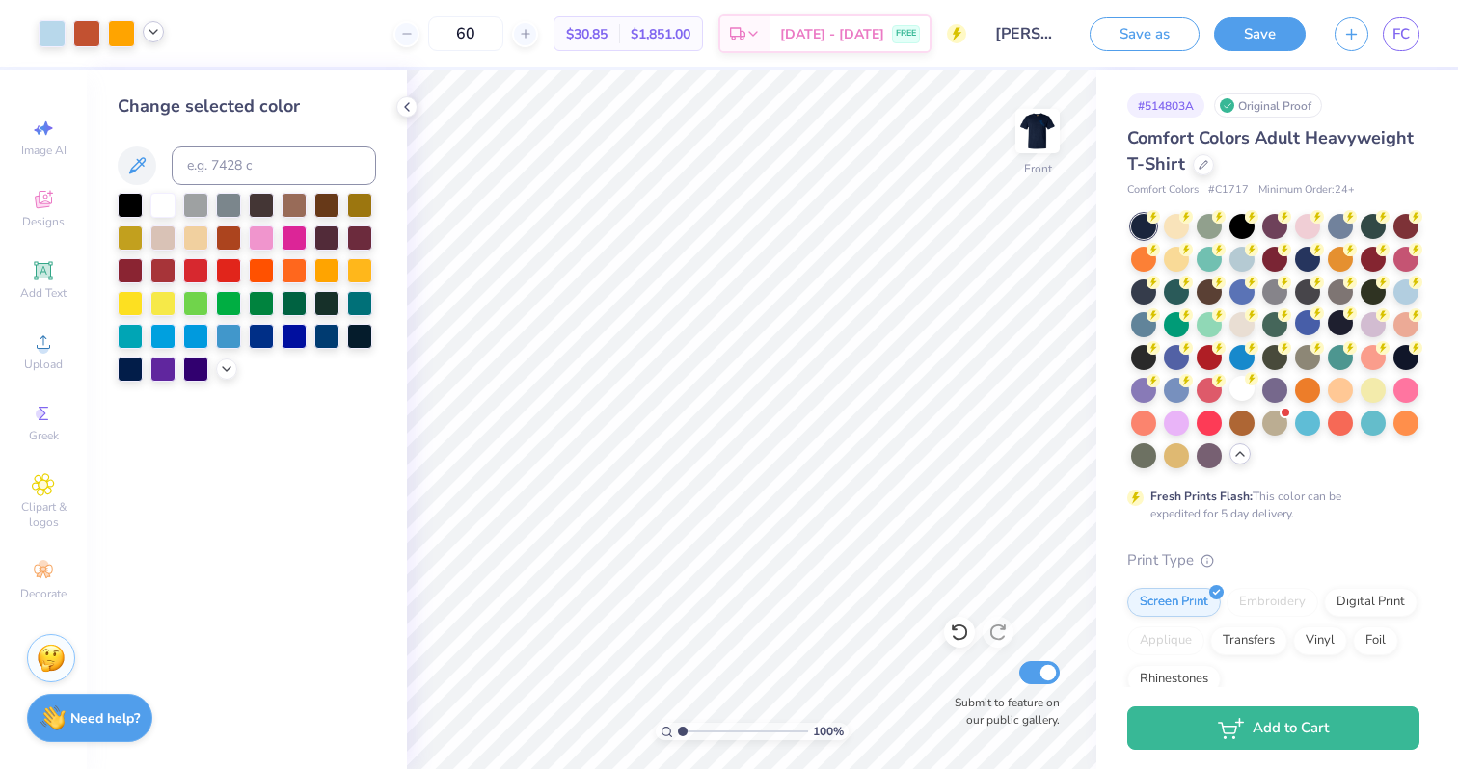
drag, startPoint x: 692, startPoint y: 735, endPoint x: 635, endPoint y: 732, distance: 57.0
type input "1"
click at [678, 732] on input "range" at bounding box center [743, 731] width 130 height 17
click at [1240, 393] on div at bounding box center [1241, 388] width 25 height 25
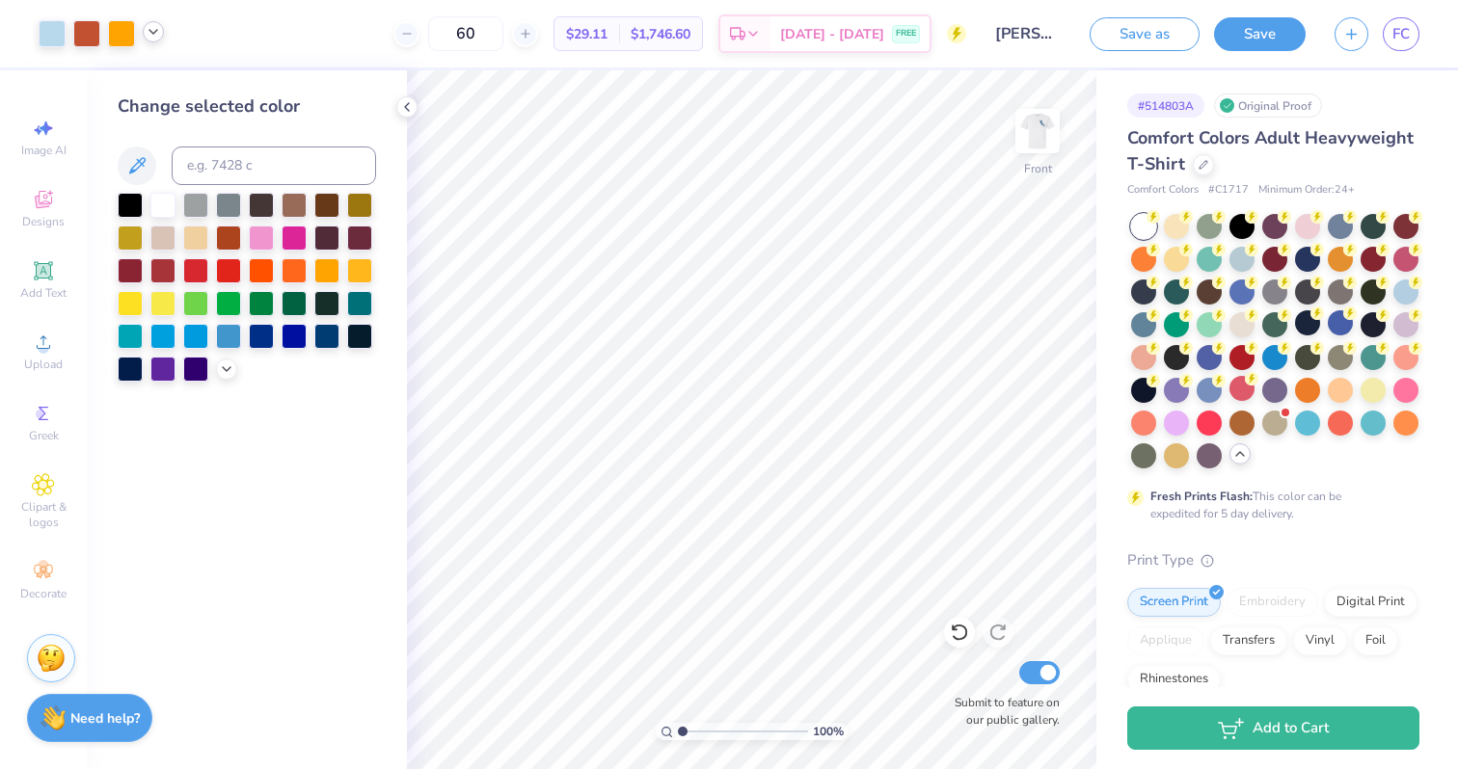
click at [152, 38] on icon at bounding box center [153, 31] width 15 height 15
click at [122, 374] on div at bounding box center [130, 367] width 25 height 25
click at [258, 340] on div at bounding box center [261, 334] width 25 height 25
click at [131, 368] on div at bounding box center [130, 367] width 25 height 25
click at [1036, 136] on img at bounding box center [1037, 131] width 77 height 77
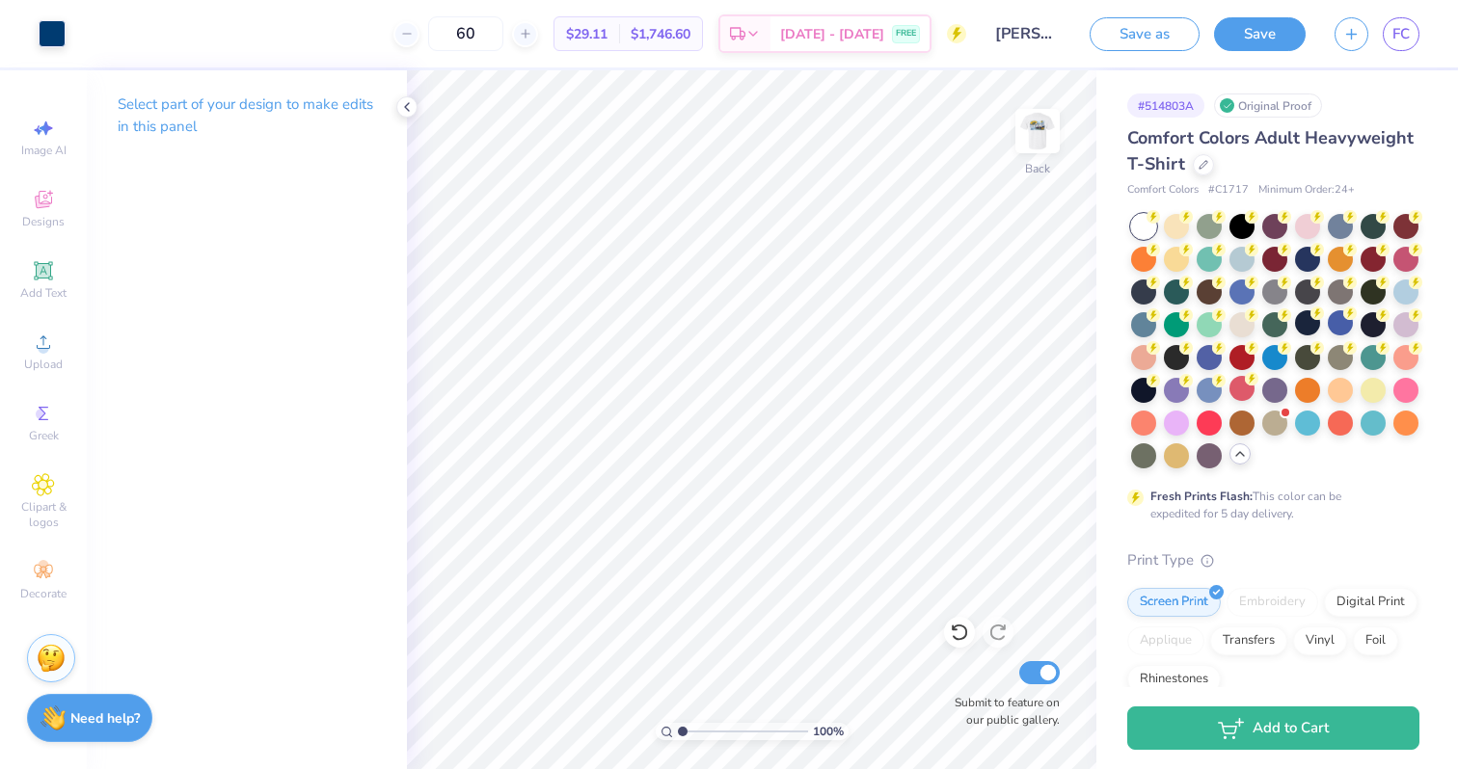
click at [1036, 136] on img at bounding box center [1037, 131] width 39 height 39
type input "4.95"
click at [1043, 136] on img at bounding box center [1037, 131] width 77 height 77
click at [1044, 137] on img at bounding box center [1037, 131] width 77 height 77
drag, startPoint x: 681, startPoint y: 730, endPoint x: 695, endPoint y: 730, distance: 14.5
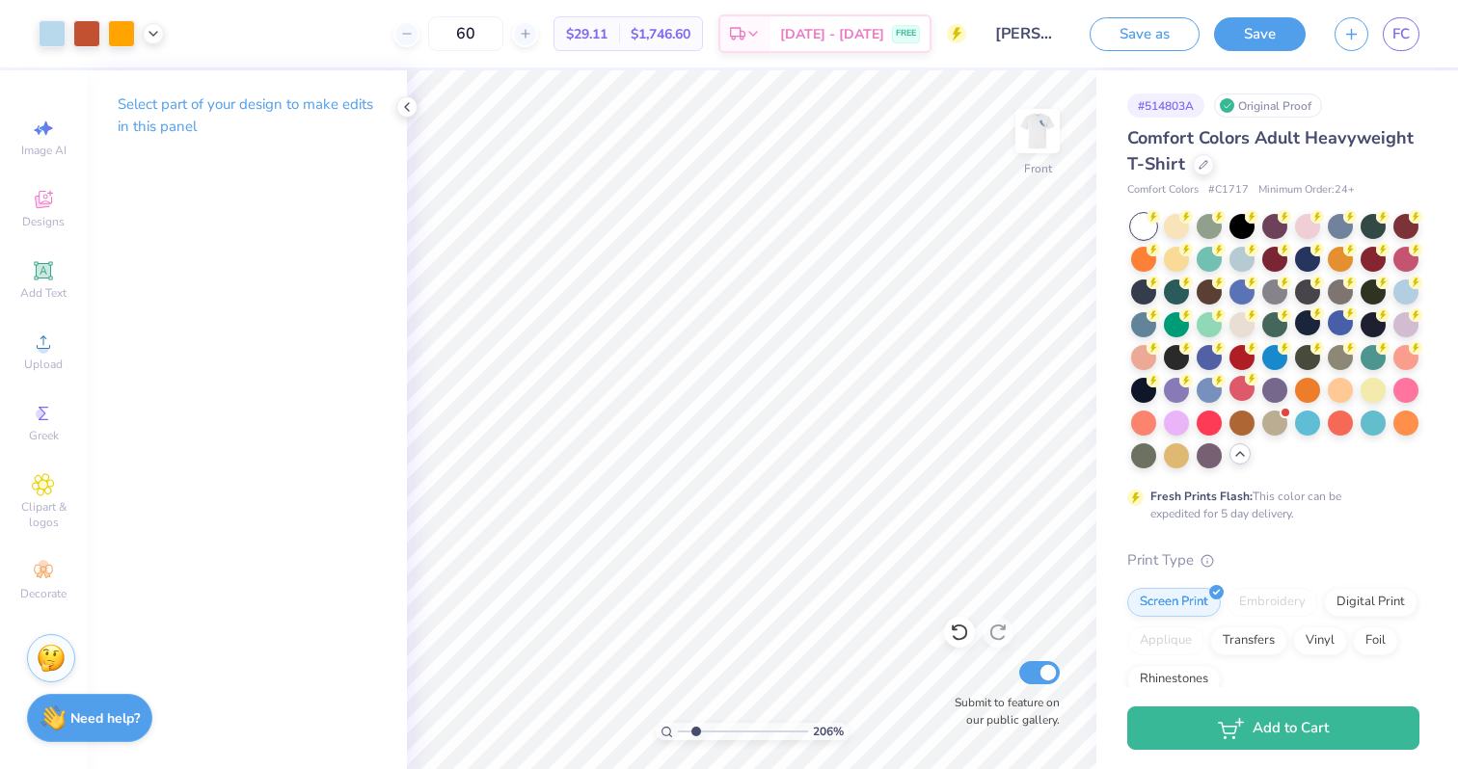
type input "2.03"
click at [695, 730] on input "range" at bounding box center [743, 731] width 130 height 17
click at [157, 38] on icon at bounding box center [153, 31] width 15 height 15
click at [127, 34] on div at bounding box center [121, 31] width 27 height 27
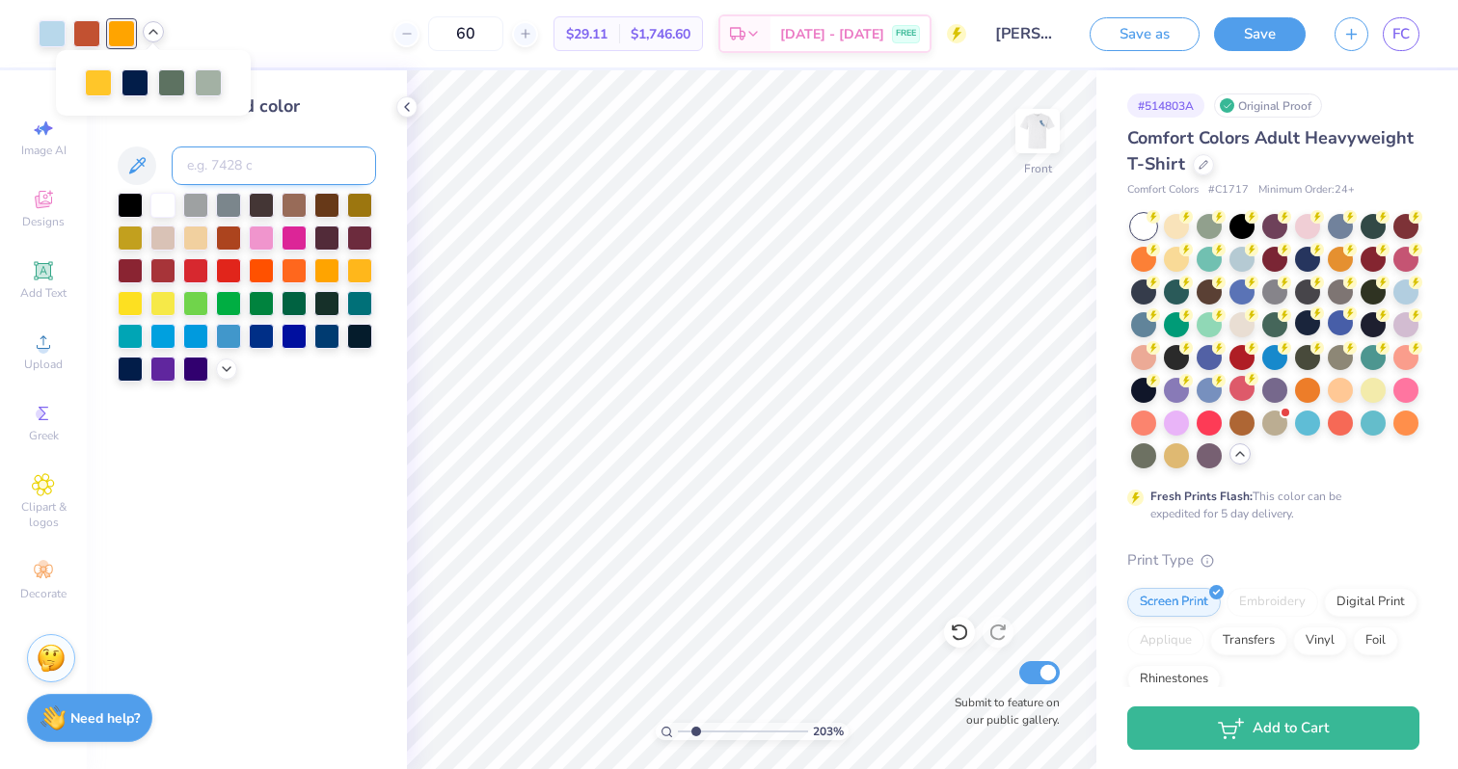
click at [200, 156] on input at bounding box center [274, 166] width 204 height 39
type input "123"
click at [148, 40] on div at bounding box center [153, 31] width 21 height 21
click at [160, 81] on div at bounding box center [153, 80] width 27 height 27
click at [217, 162] on input at bounding box center [274, 166] width 204 height 39
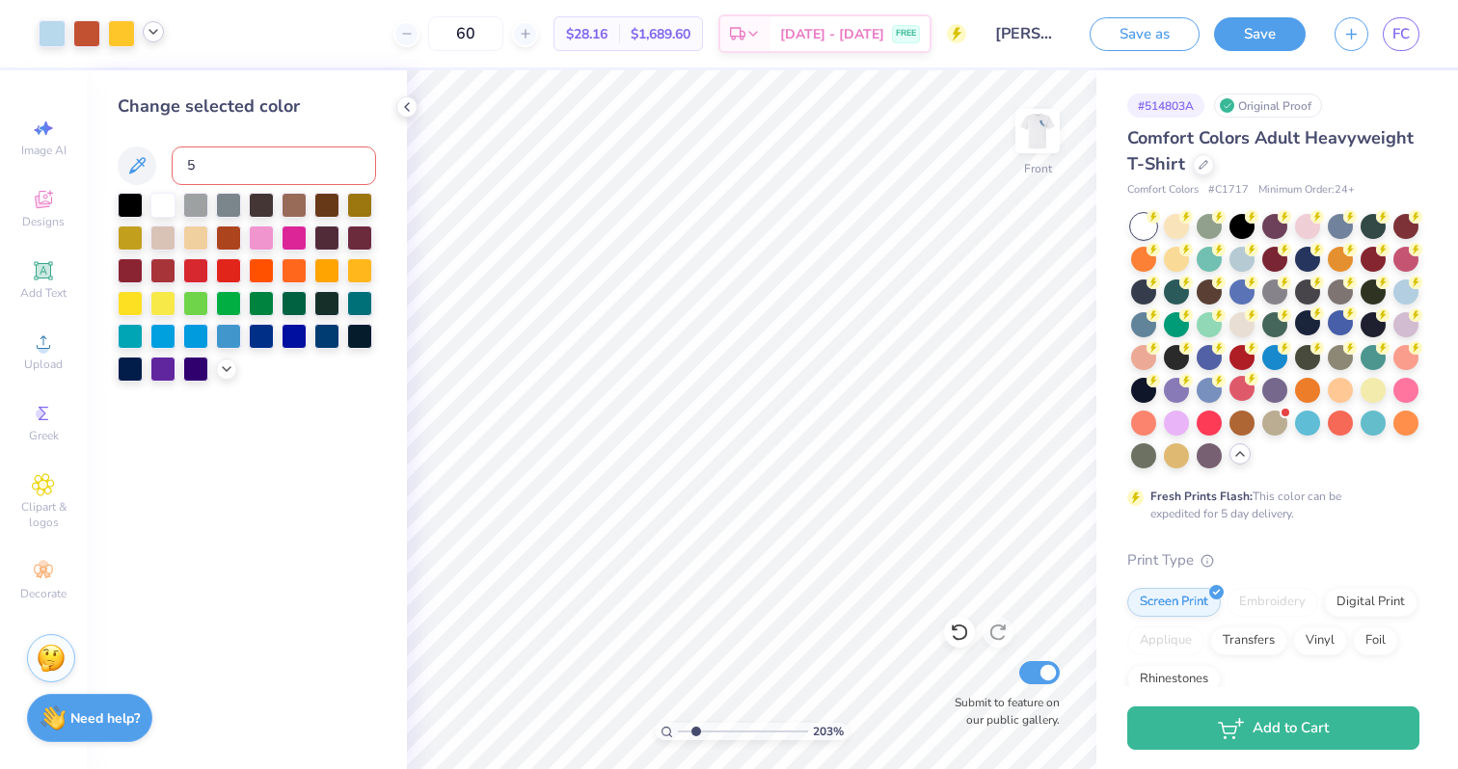
type input "5"
click at [645, 736] on div "100 %" at bounding box center [751, 419] width 699 height 699
drag, startPoint x: 684, startPoint y: 733, endPoint x: 772, endPoint y: 733, distance: 88.7
click at [773, 733] on input "range" at bounding box center [743, 731] width 130 height 17
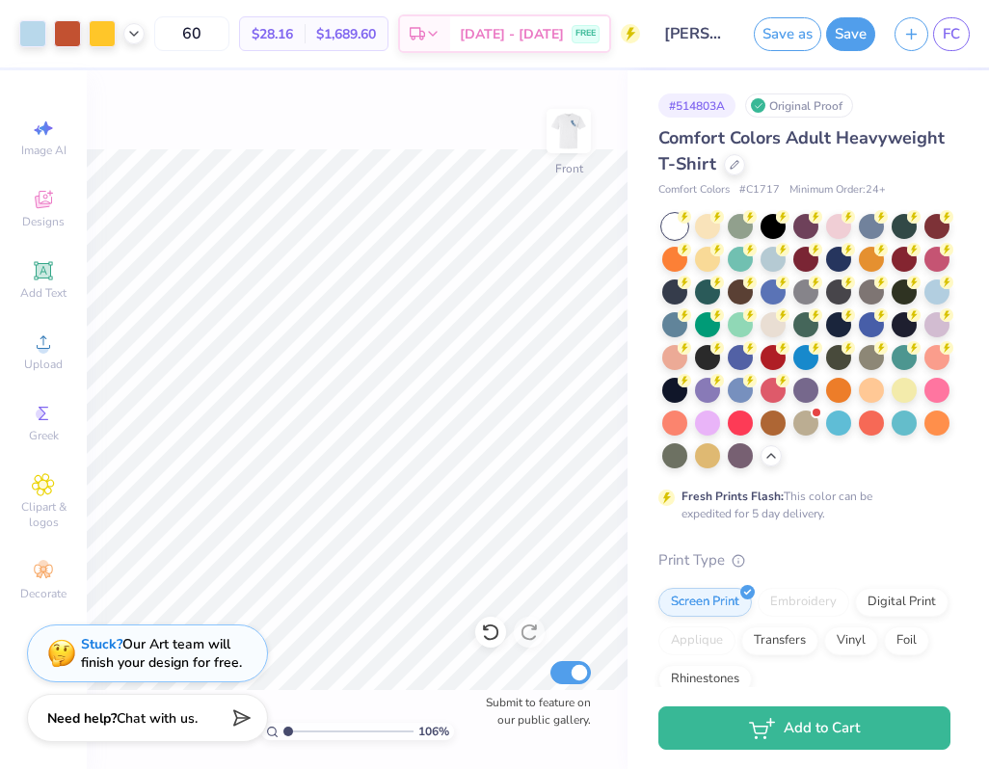
click at [288, 737] on input "range" at bounding box center [348, 731] width 130 height 17
drag, startPoint x: 288, startPoint y: 737, endPoint x: 380, endPoint y: 733, distance: 91.7
type input "8.11"
click at [379, 733] on input "range" at bounding box center [348, 731] width 130 height 17
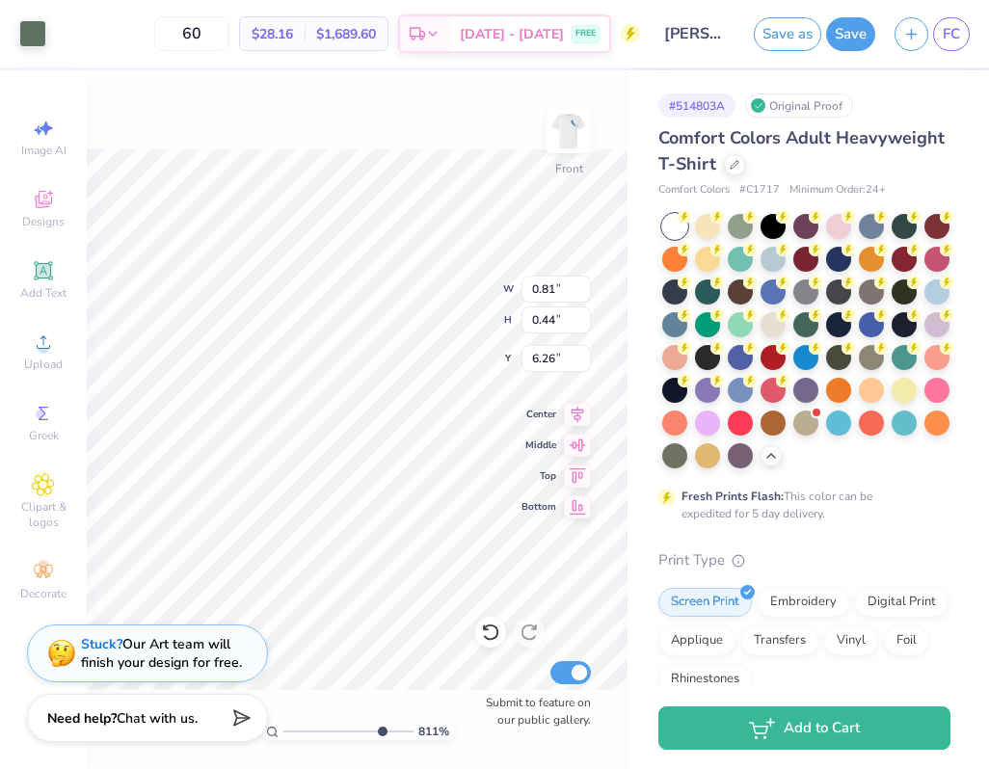
type input "0.81"
type input "0.44"
type input "6.26"
click at [486, 638] on icon at bounding box center [490, 633] width 16 height 17
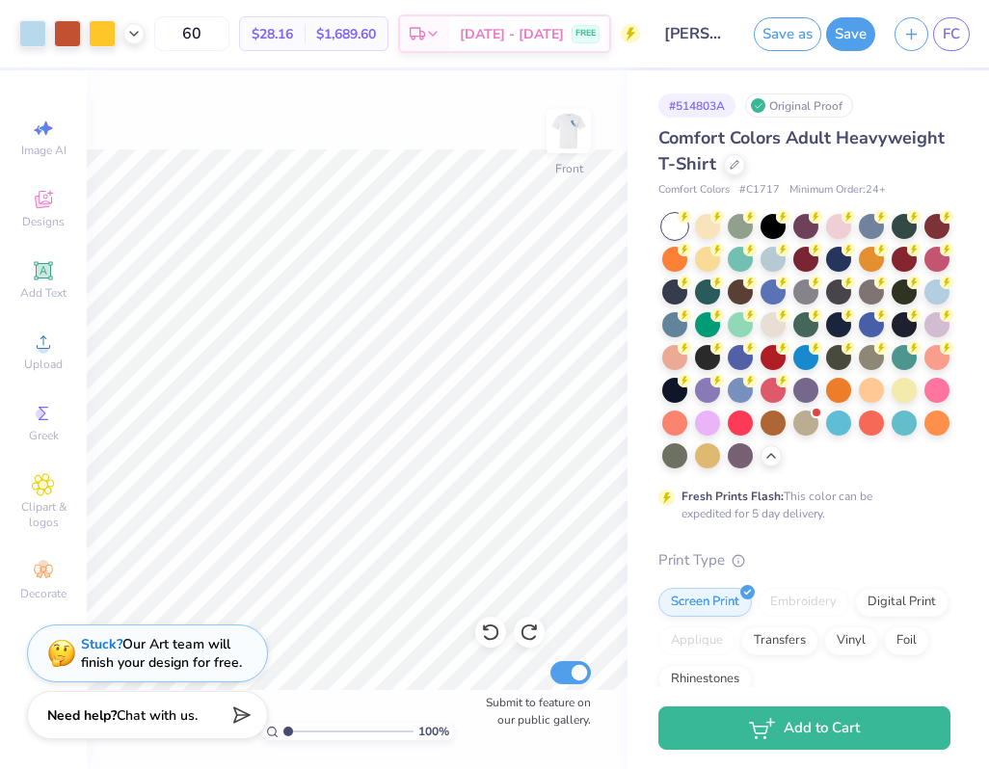
drag, startPoint x: 376, startPoint y: 733, endPoint x: 261, endPoint y: 704, distance: 118.3
click at [283, 723] on input "range" at bounding box center [348, 731] width 130 height 17
drag, startPoint x: 286, startPoint y: 733, endPoint x: 301, endPoint y: 729, distance: 15.0
click at [301, 729] on input "range" at bounding box center [348, 731] width 130 height 17
click at [305, 731] on input "range" at bounding box center [348, 731] width 130 height 17
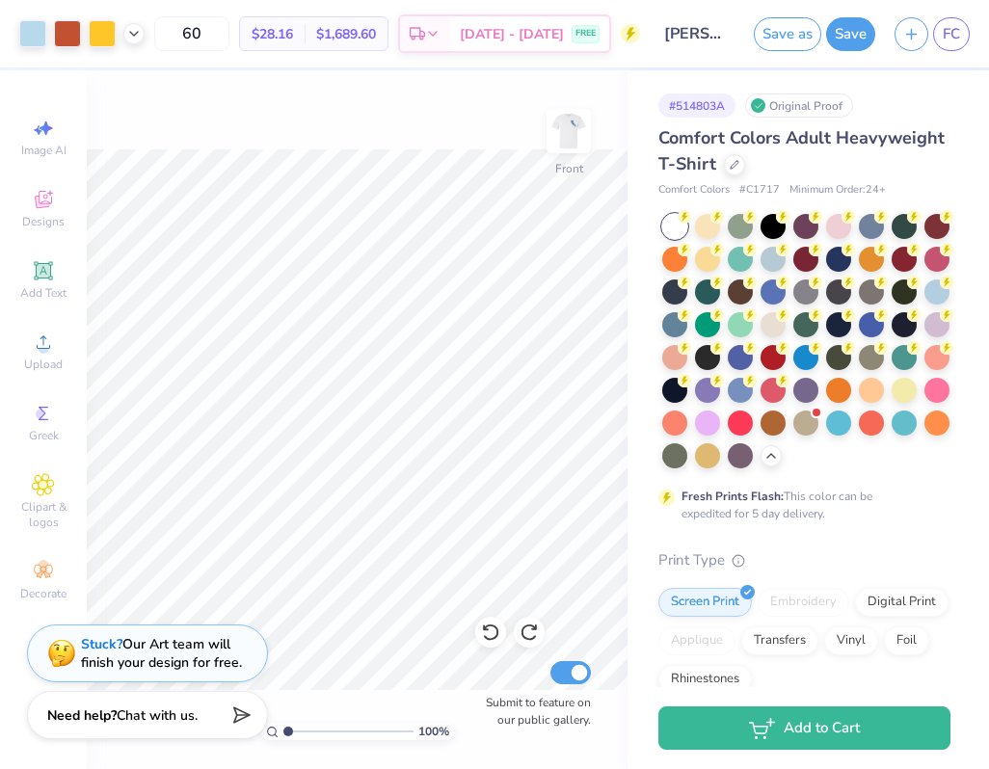
drag, startPoint x: 302, startPoint y: 731, endPoint x: 255, endPoint y: 730, distance: 47.3
type input "1"
click at [283, 731] on input "range" at bounding box center [348, 731] width 130 height 17
click at [572, 132] on img at bounding box center [568, 131] width 77 height 77
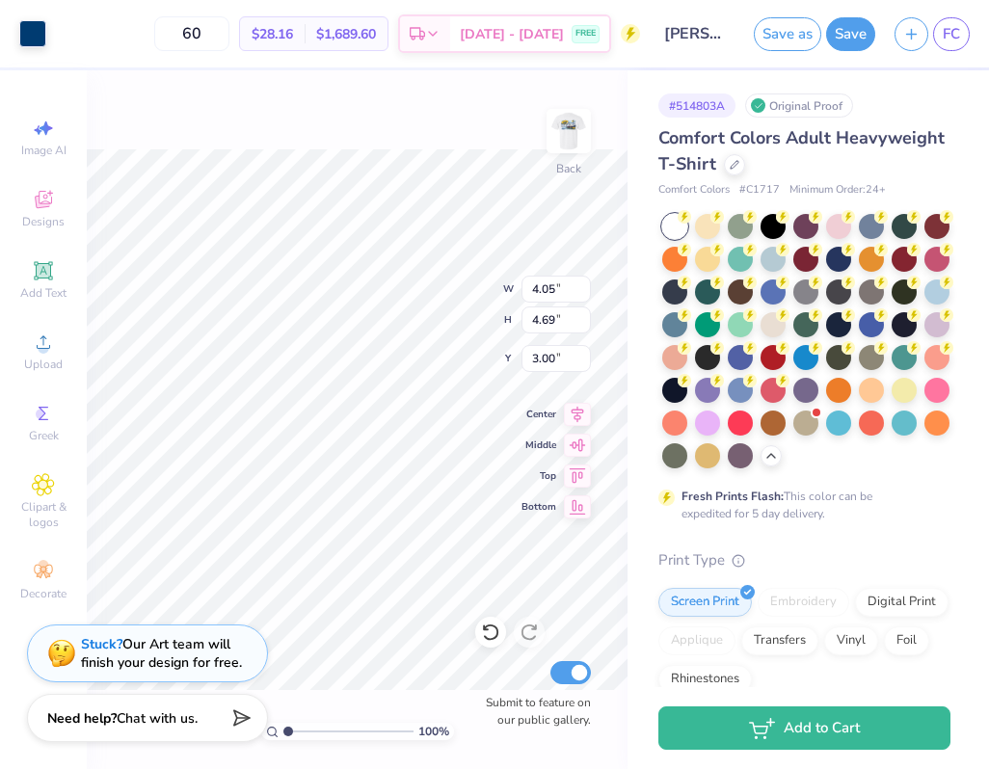
type input "3.64"
type input "4.22"
click at [552, 145] on img at bounding box center [568, 131] width 77 height 77
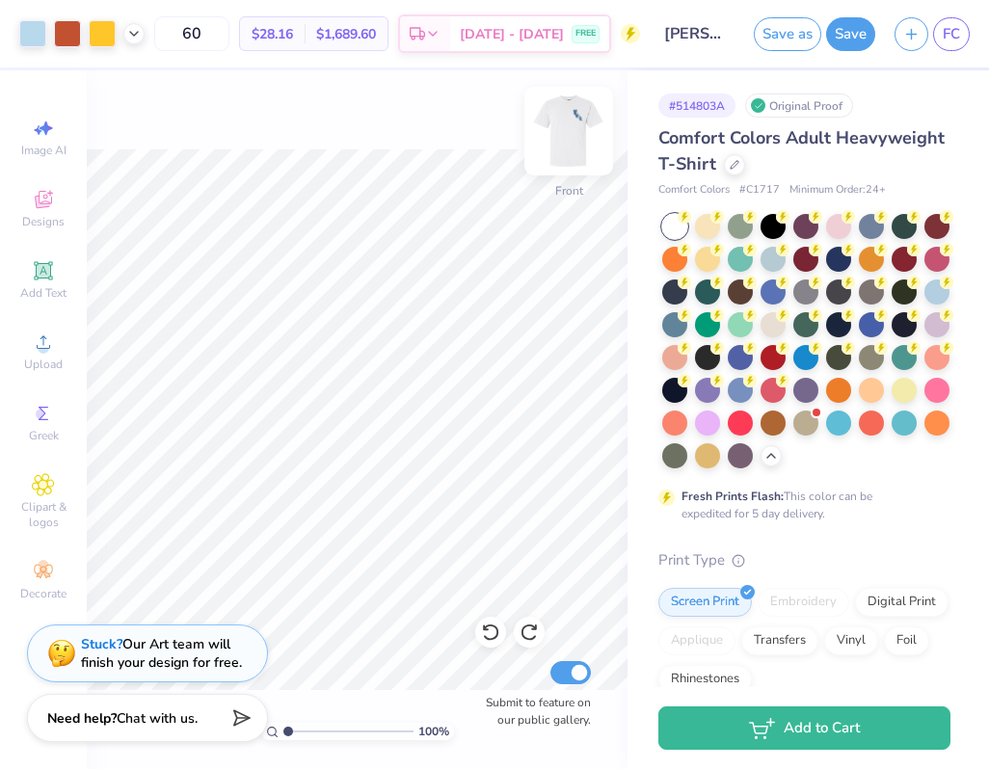
click at [566, 150] on img at bounding box center [568, 131] width 77 height 77
click at [567, 151] on img at bounding box center [568, 131] width 77 height 77
click at [133, 35] on icon at bounding box center [133, 31] width 15 height 15
click at [142, 77] on div at bounding box center [134, 80] width 27 height 27
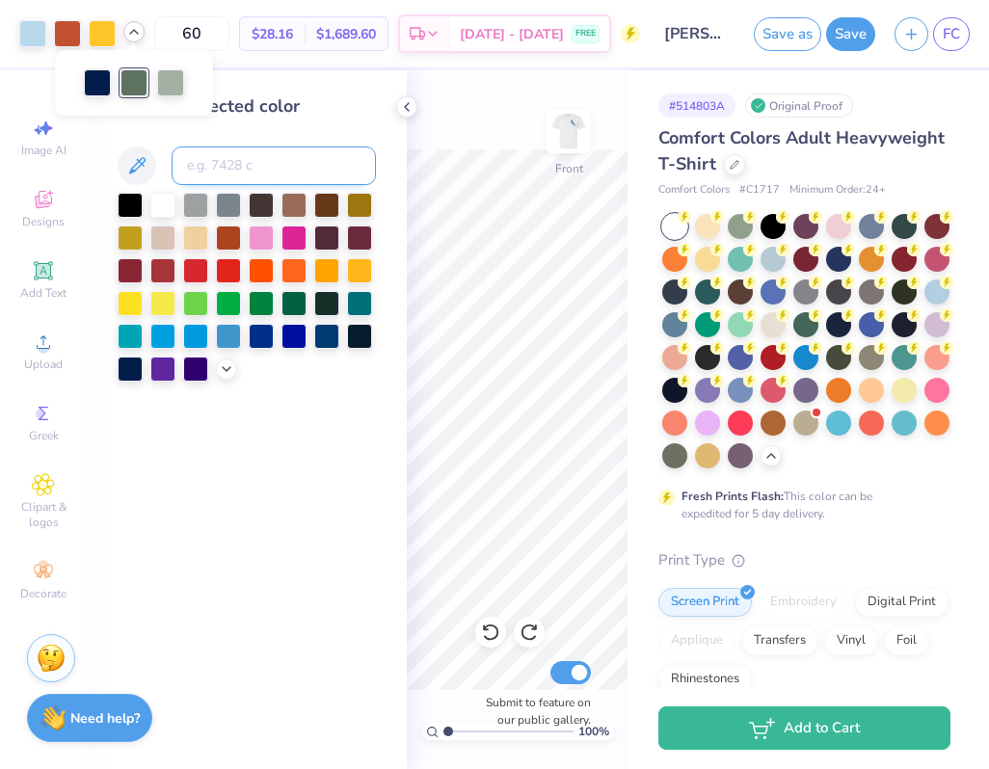
click at [203, 154] on input at bounding box center [274, 166] width 204 height 39
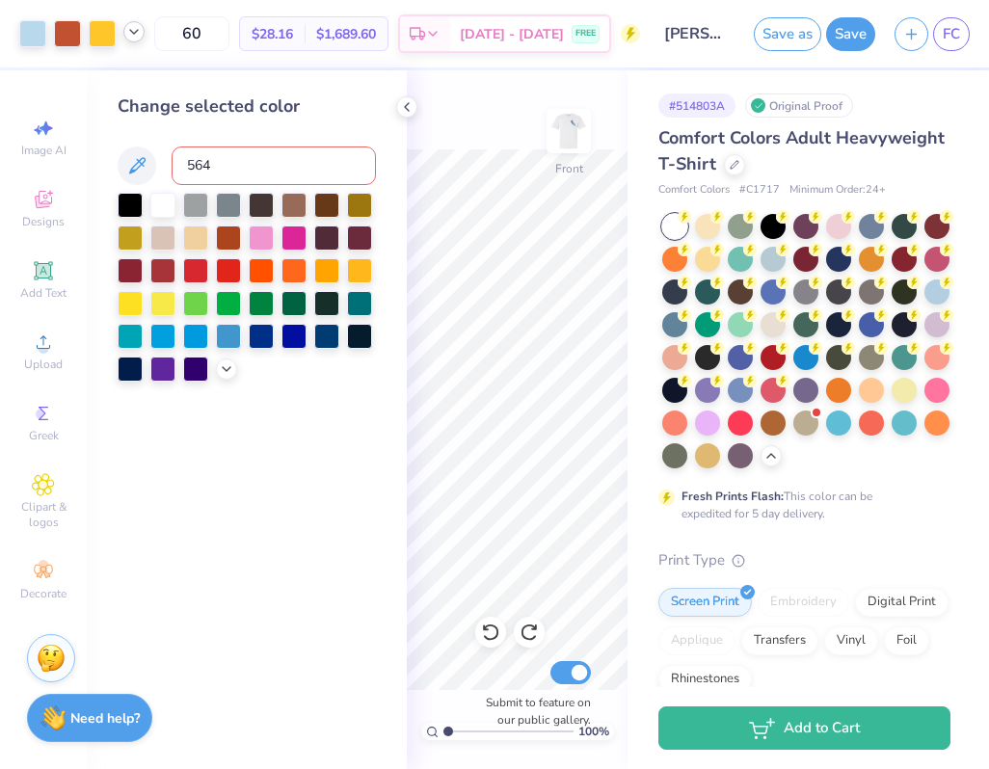
type input "5645"
click at [403, 110] on icon at bounding box center [406, 106] width 15 height 15
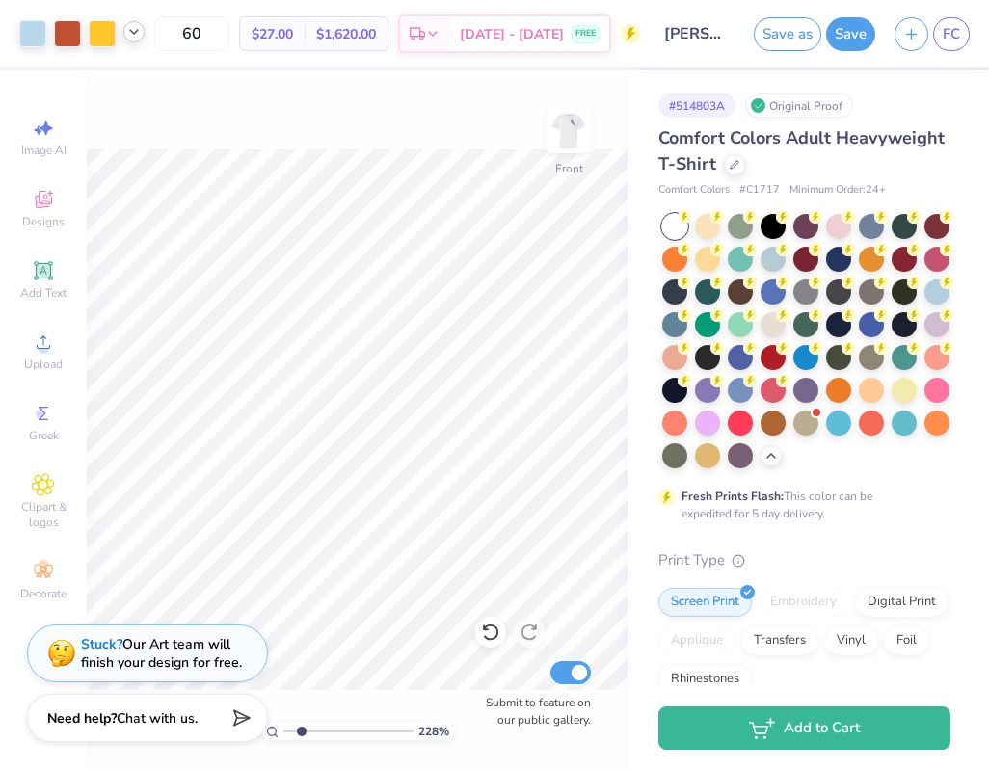
drag, startPoint x: 286, startPoint y: 730, endPoint x: 301, endPoint y: 727, distance: 14.7
click at [301, 727] on input "range" at bounding box center [348, 731] width 130 height 17
type input "1"
drag, startPoint x: 302, startPoint y: 730, endPoint x: 269, endPoint y: 721, distance: 33.9
click at [270, 724] on div "100 %" at bounding box center [357, 731] width 193 height 17
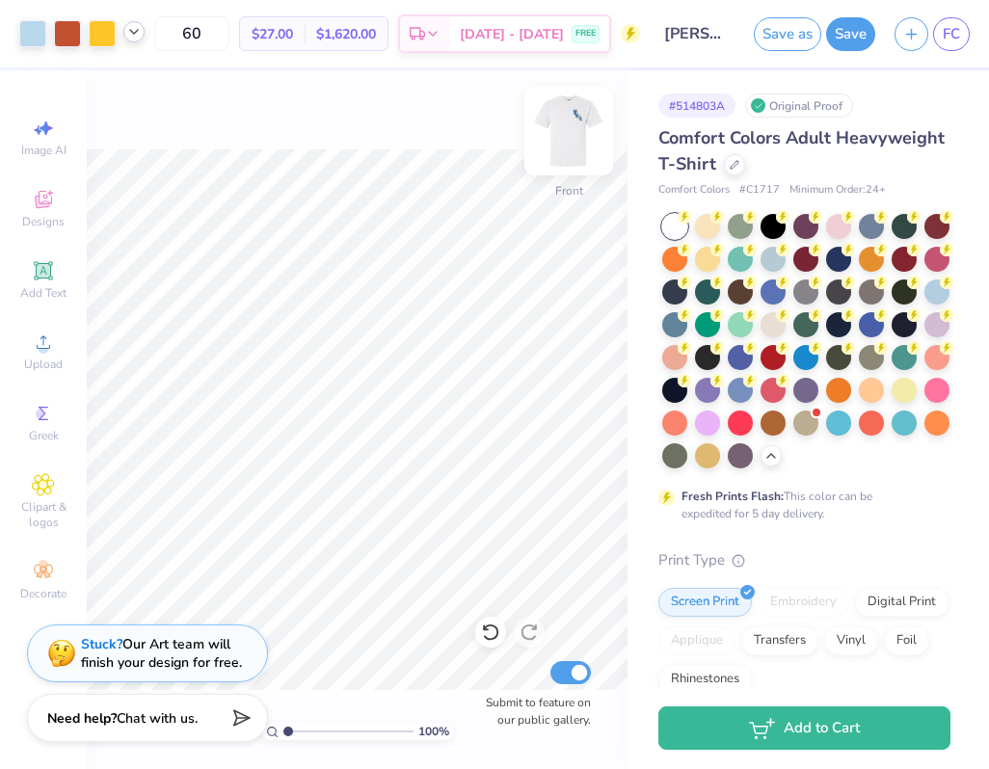
click at [569, 147] on img at bounding box center [568, 131] width 77 height 77
click at [566, 145] on img at bounding box center [568, 131] width 77 height 77
click at [564, 148] on img at bounding box center [568, 131] width 77 height 77
drag, startPoint x: 227, startPoint y: 37, endPoint x: 198, endPoint y: 37, distance: 28.9
click at [198, 37] on input "60" at bounding box center [191, 33] width 75 height 35
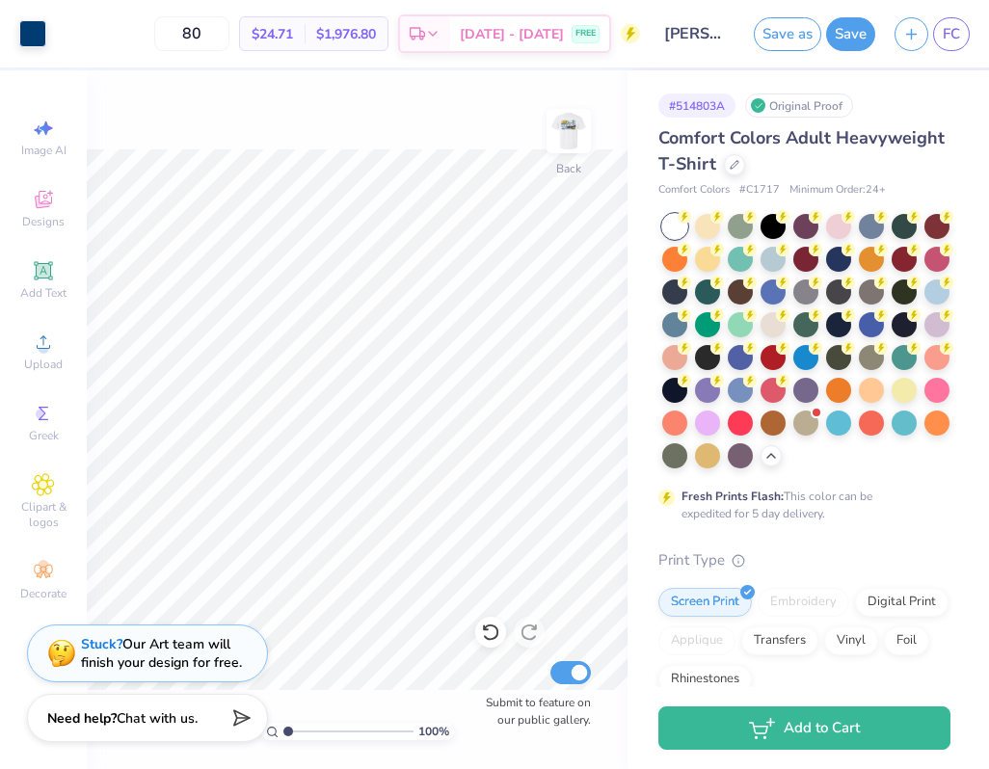
type input "80"
click at [199, 98] on div "100 % Back Submit to feature on our public gallery." at bounding box center [357, 419] width 541 height 699
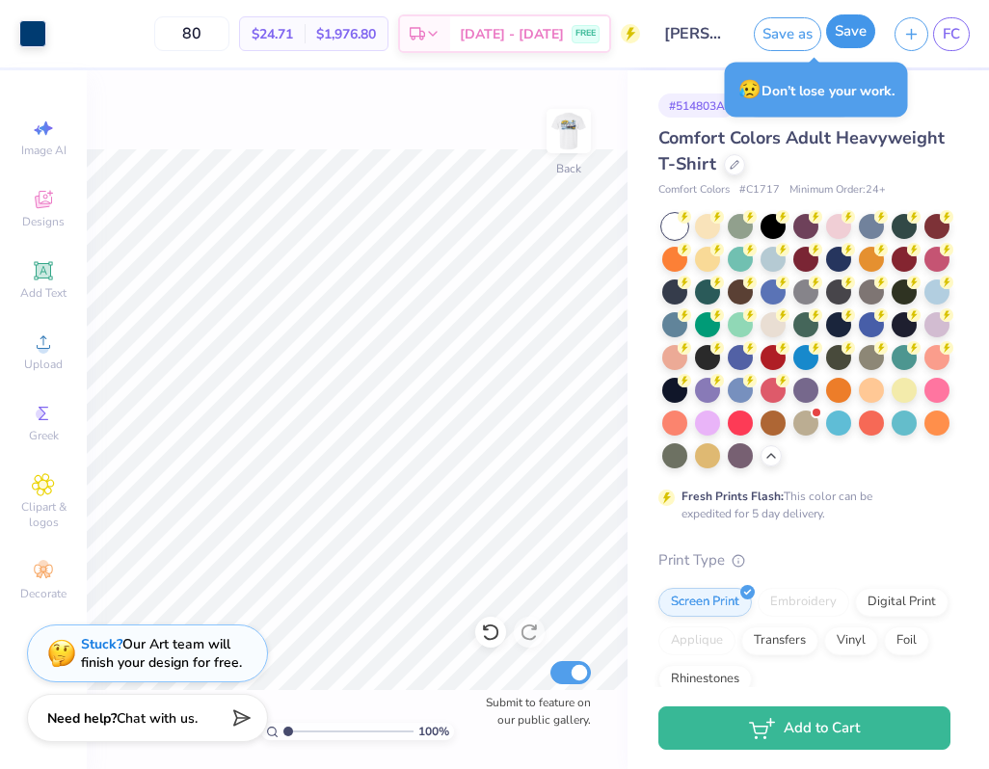
click at [859, 26] on button "Save" at bounding box center [850, 31] width 49 height 34
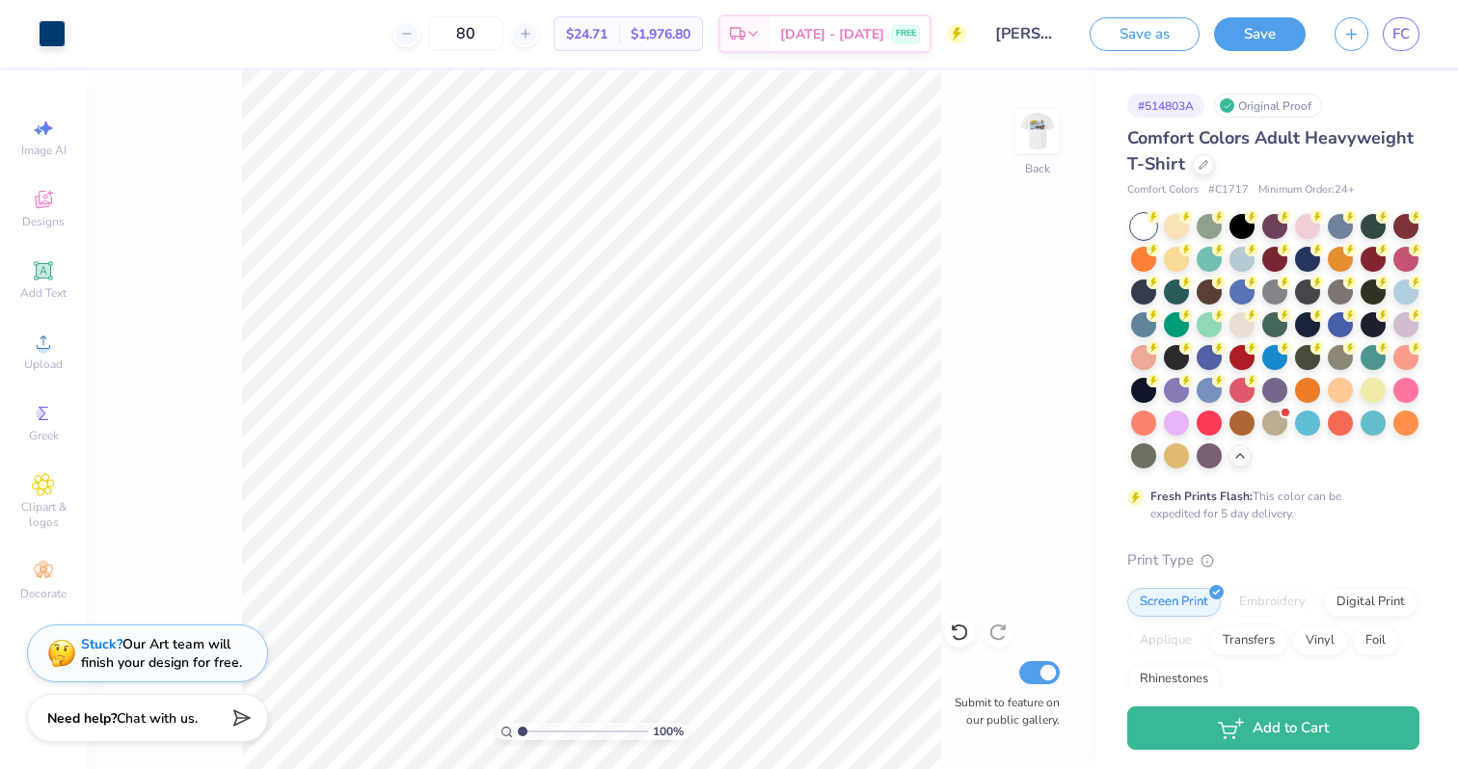
type textarea "x"
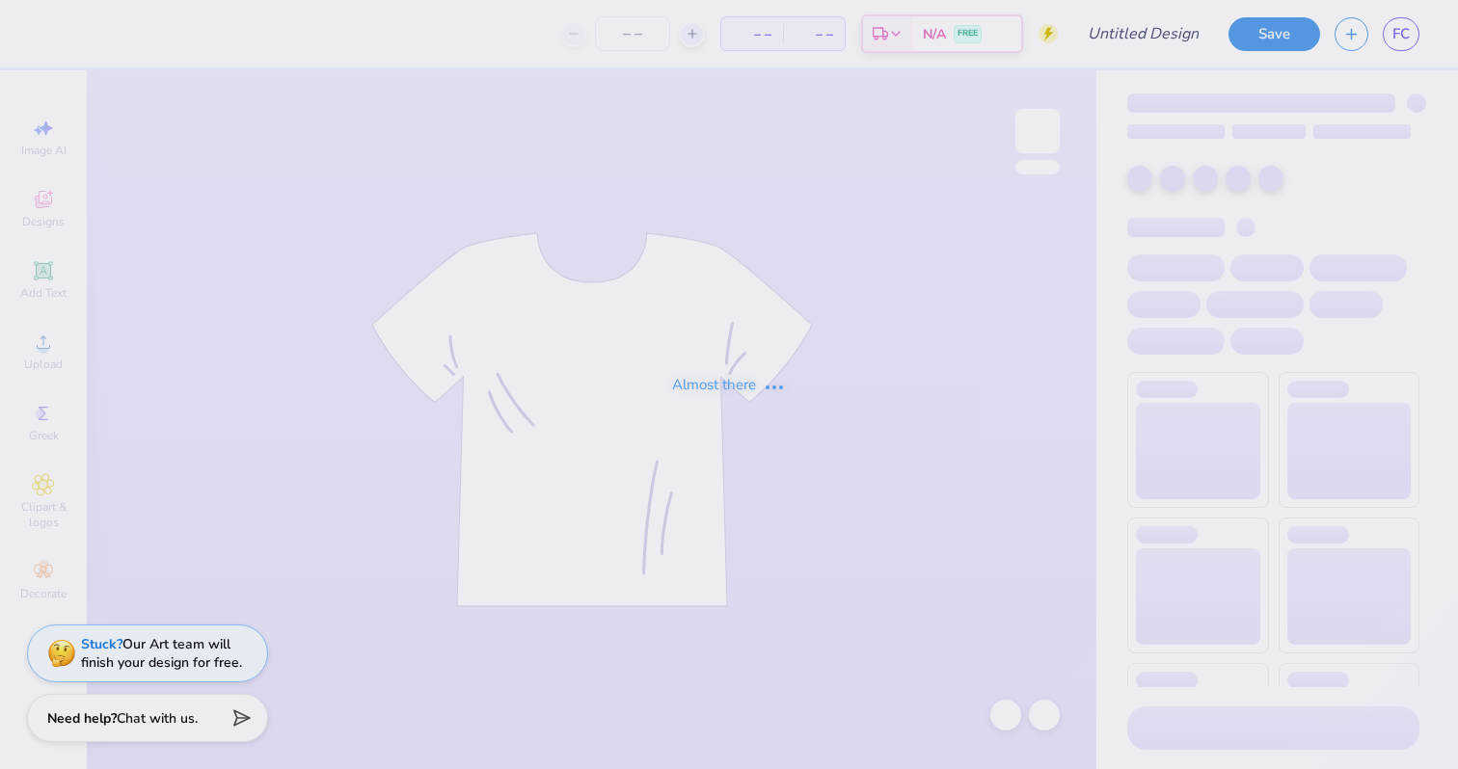
type input "Parents Weekend Mockup - AXO 2025"
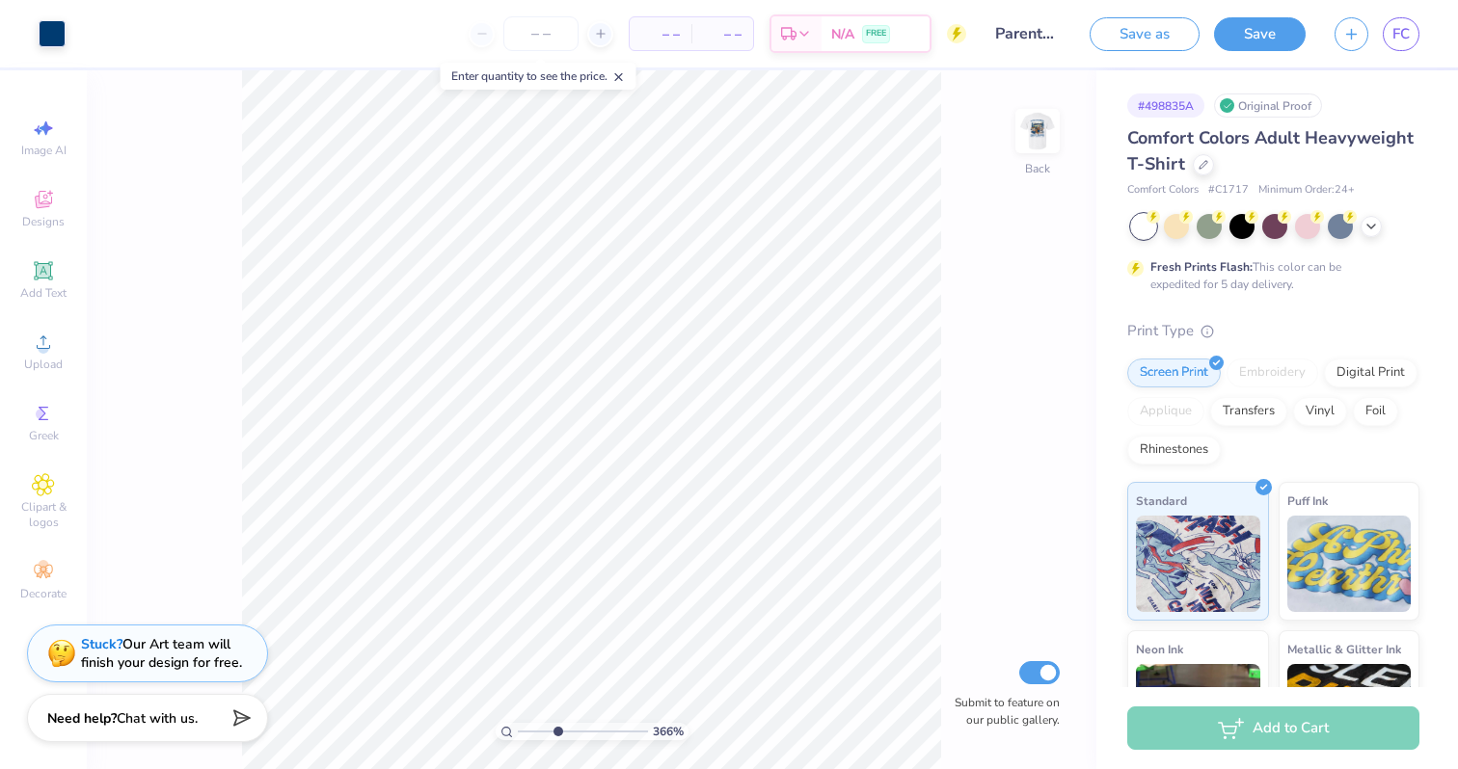
drag, startPoint x: 521, startPoint y: 735, endPoint x: 556, endPoint y: 733, distance: 35.7
type input "3.67"
click at [556, 733] on input "range" at bounding box center [583, 731] width 130 height 17
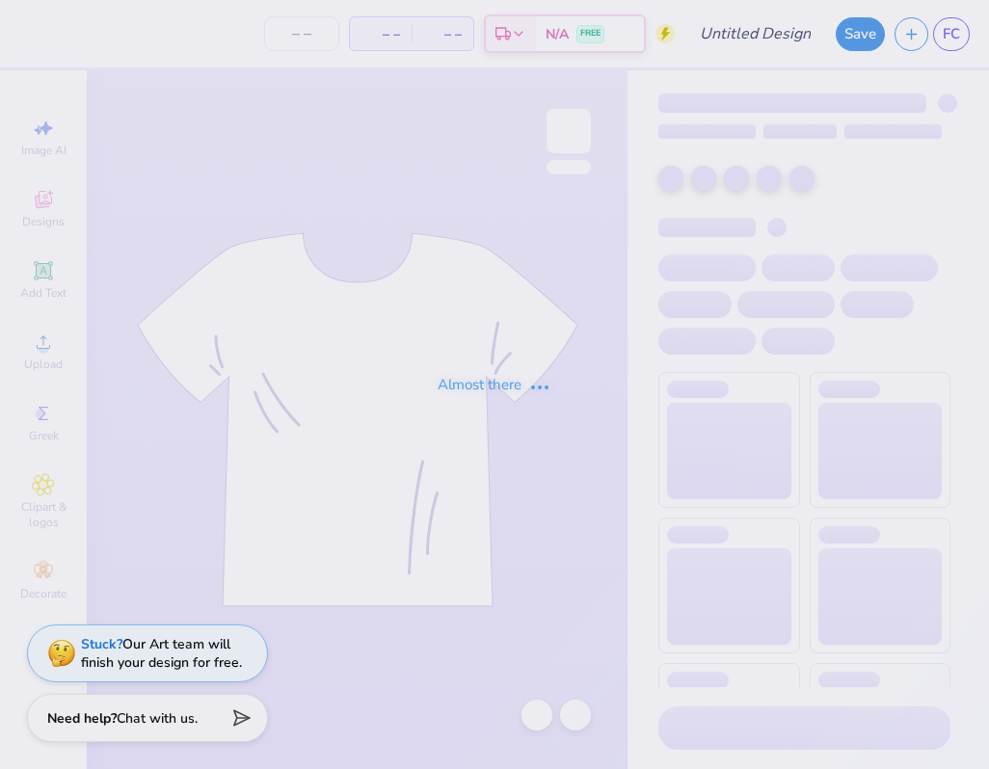
type input "[PERSON_NAME] : [GEOGRAPHIC_DATA][US_STATE]"
type input "24"
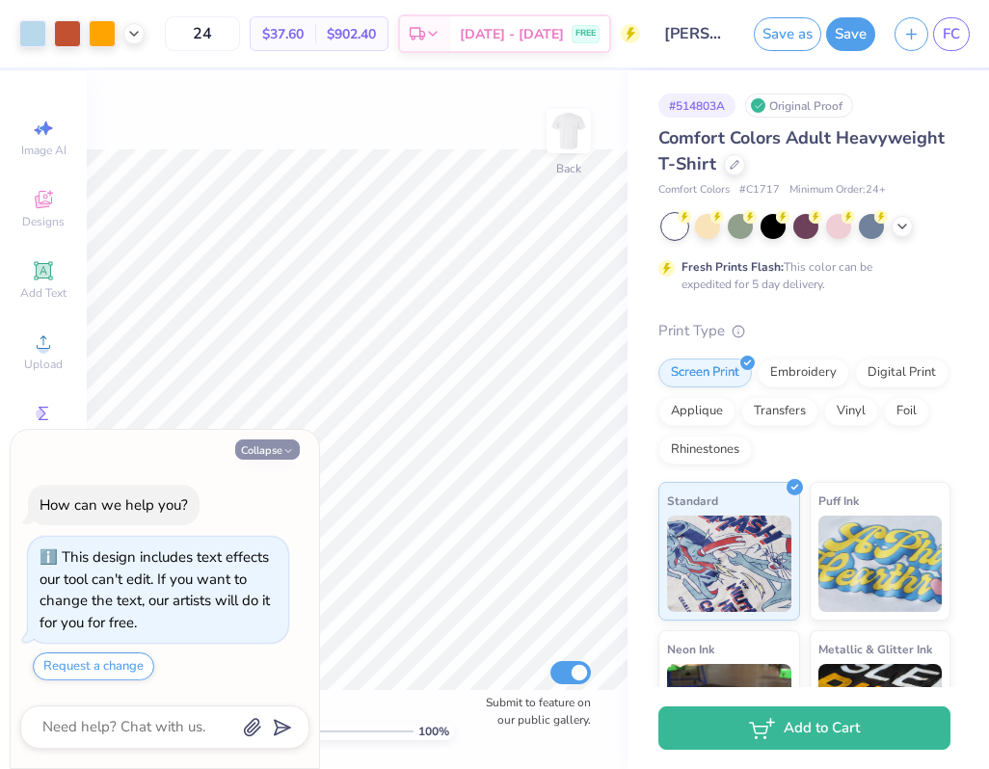
click at [285, 447] on icon "button" at bounding box center [289, 451] width 12 height 12
type textarea "x"
